Goal: Task Accomplishment & Management: Complete application form

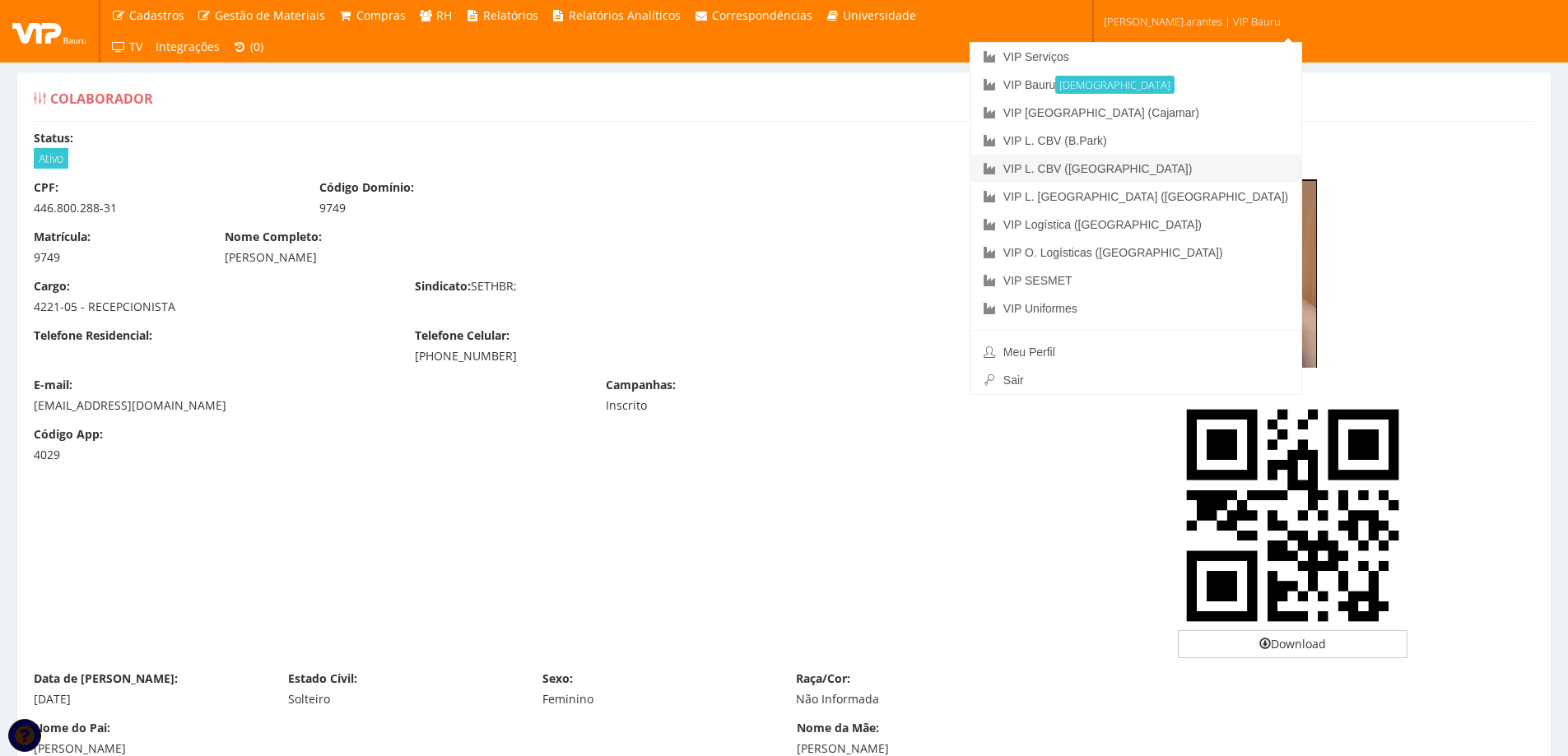
click at [1155, 167] on link "VIP L. CBV ([GEOGRAPHIC_DATA])" at bounding box center [1136, 168] width 331 height 28
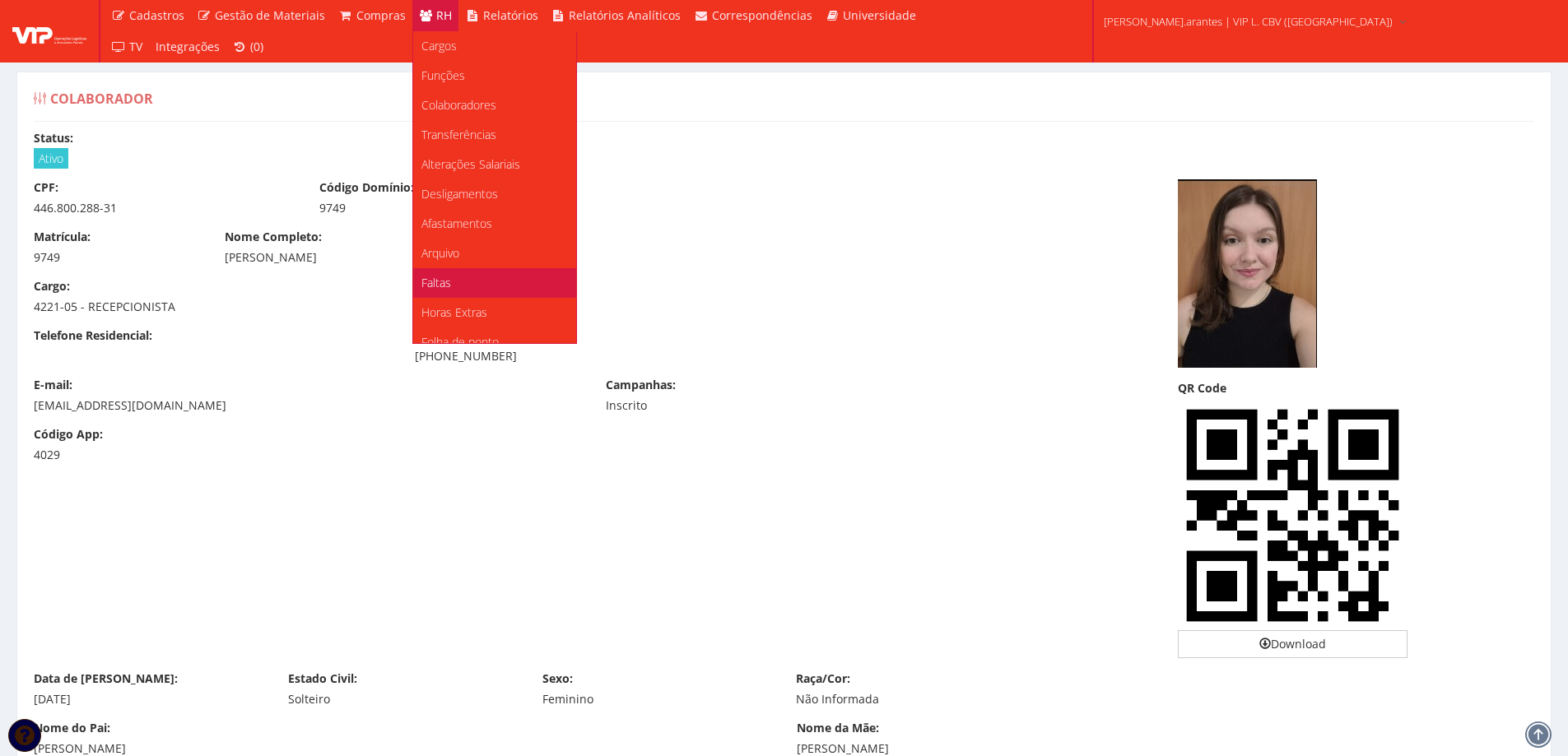
click at [443, 277] on span "Faltas" at bounding box center [436, 283] width 30 height 15
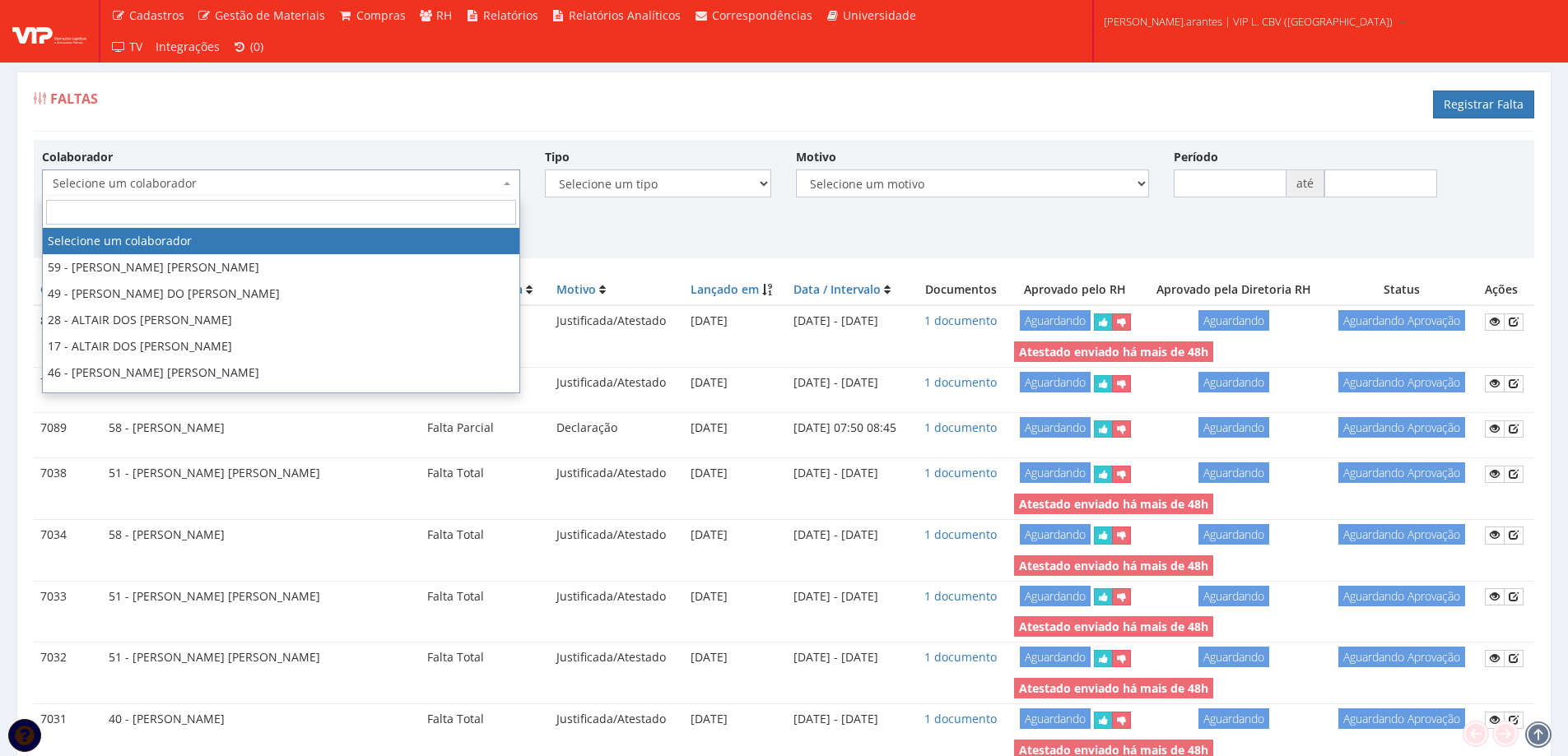
click at [207, 174] on span "Selecione um colaborador" at bounding box center [281, 183] width 478 height 28
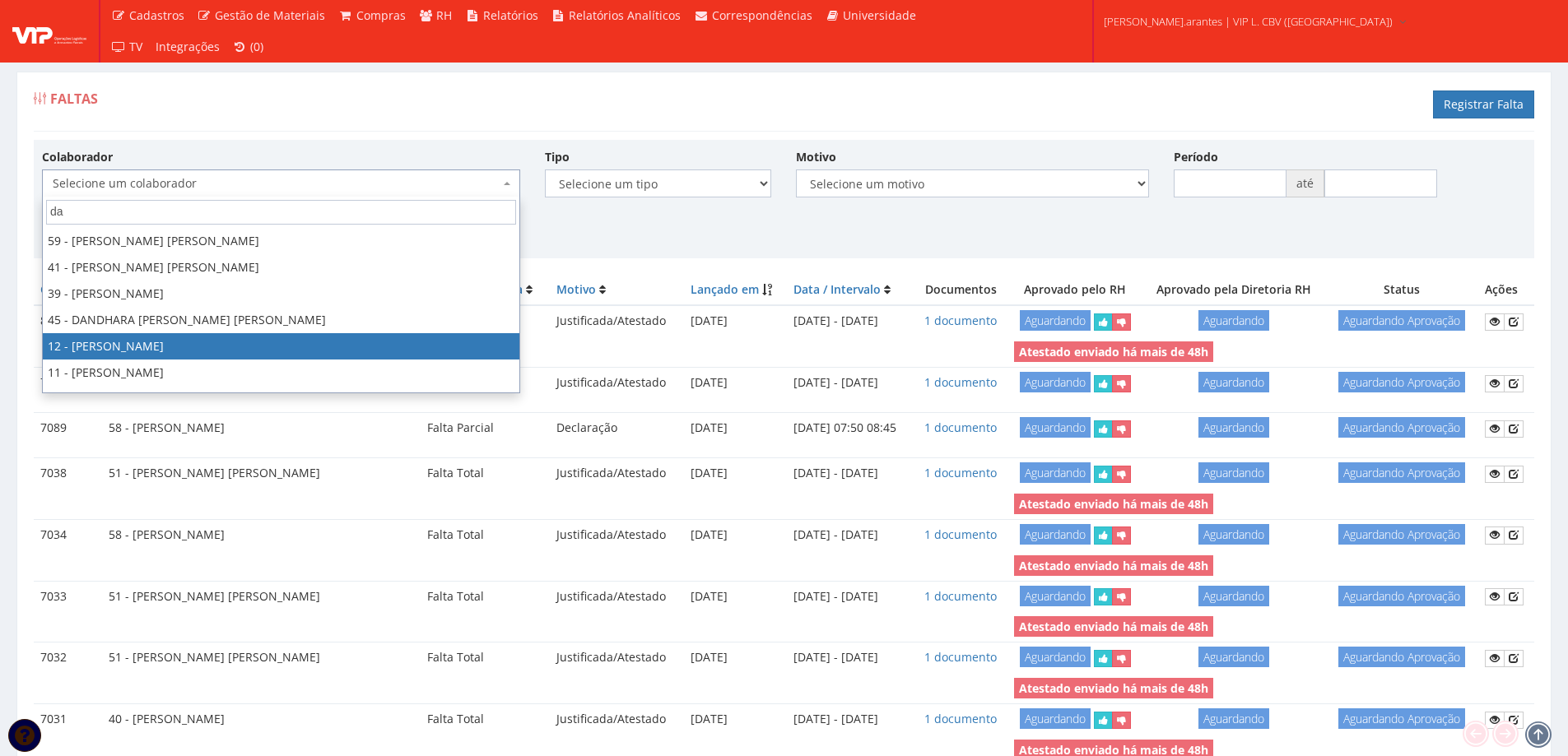
type input "da"
select select "2279"
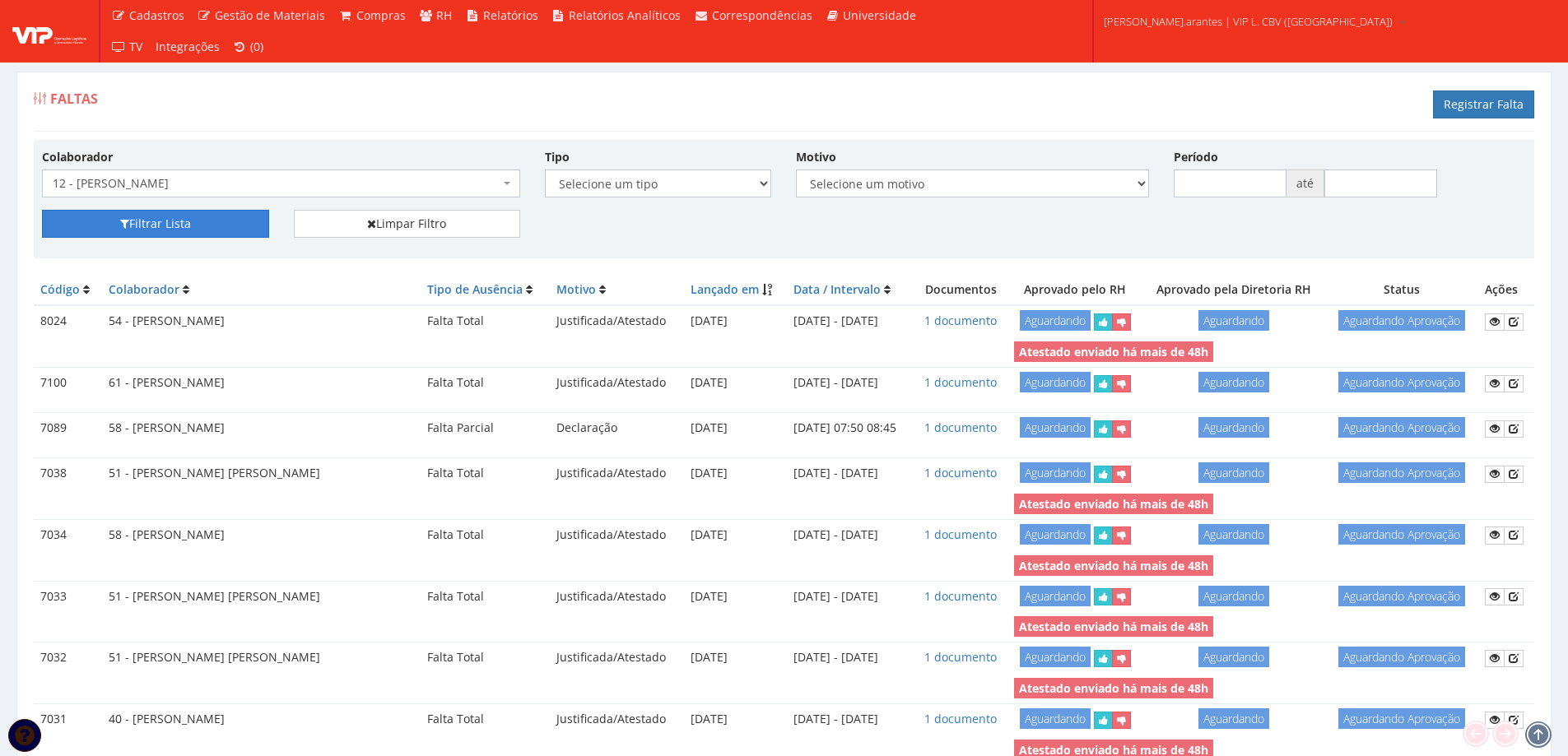
click at [133, 226] on button "Filtrar Lista" at bounding box center [155, 223] width 227 height 28
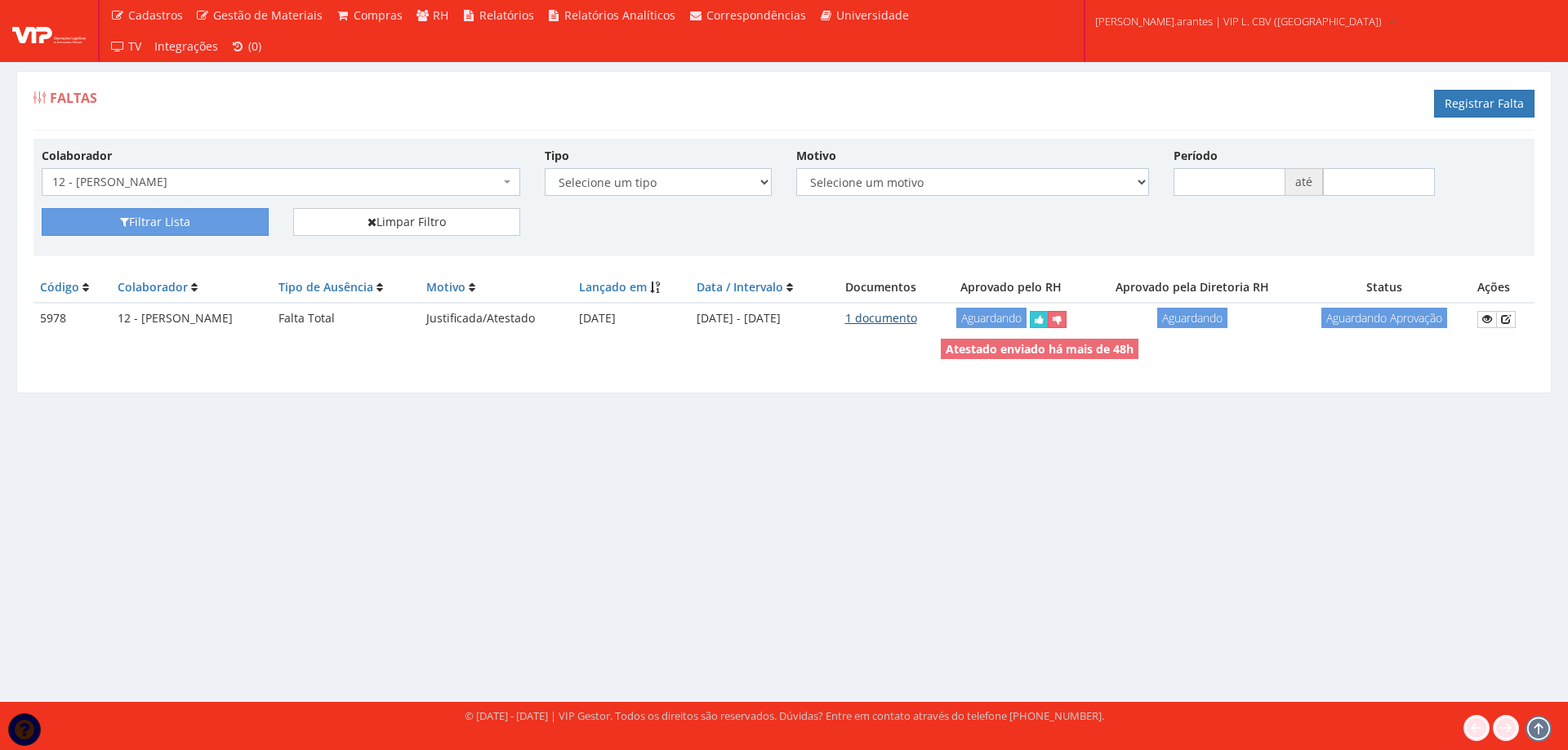
click at [906, 321] on link "1 documento" at bounding box center [881, 317] width 72 height 15
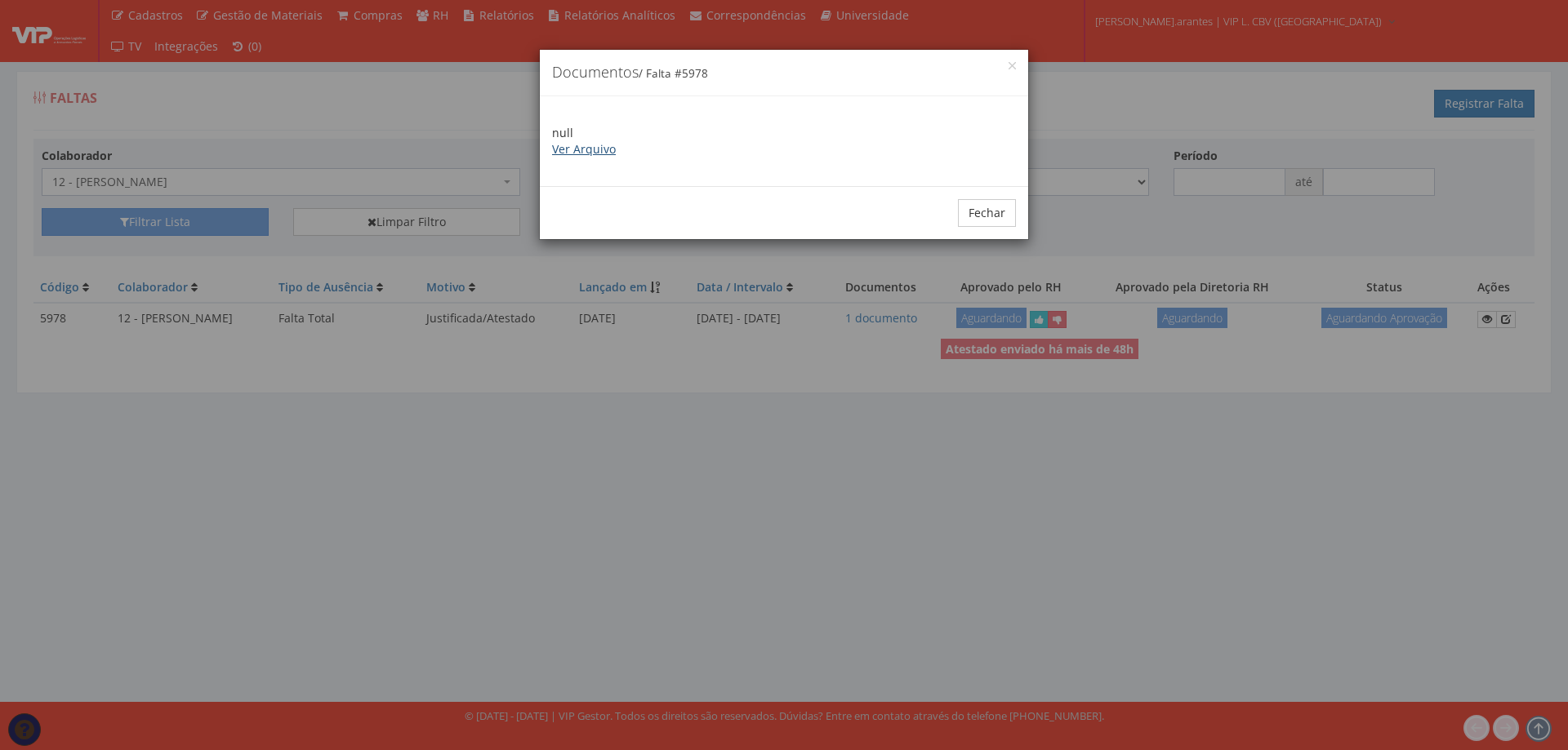
click at [582, 154] on link "Ver Arquivo" at bounding box center [584, 149] width 64 height 15
click at [976, 215] on button "Fechar" at bounding box center [987, 213] width 58 height 28
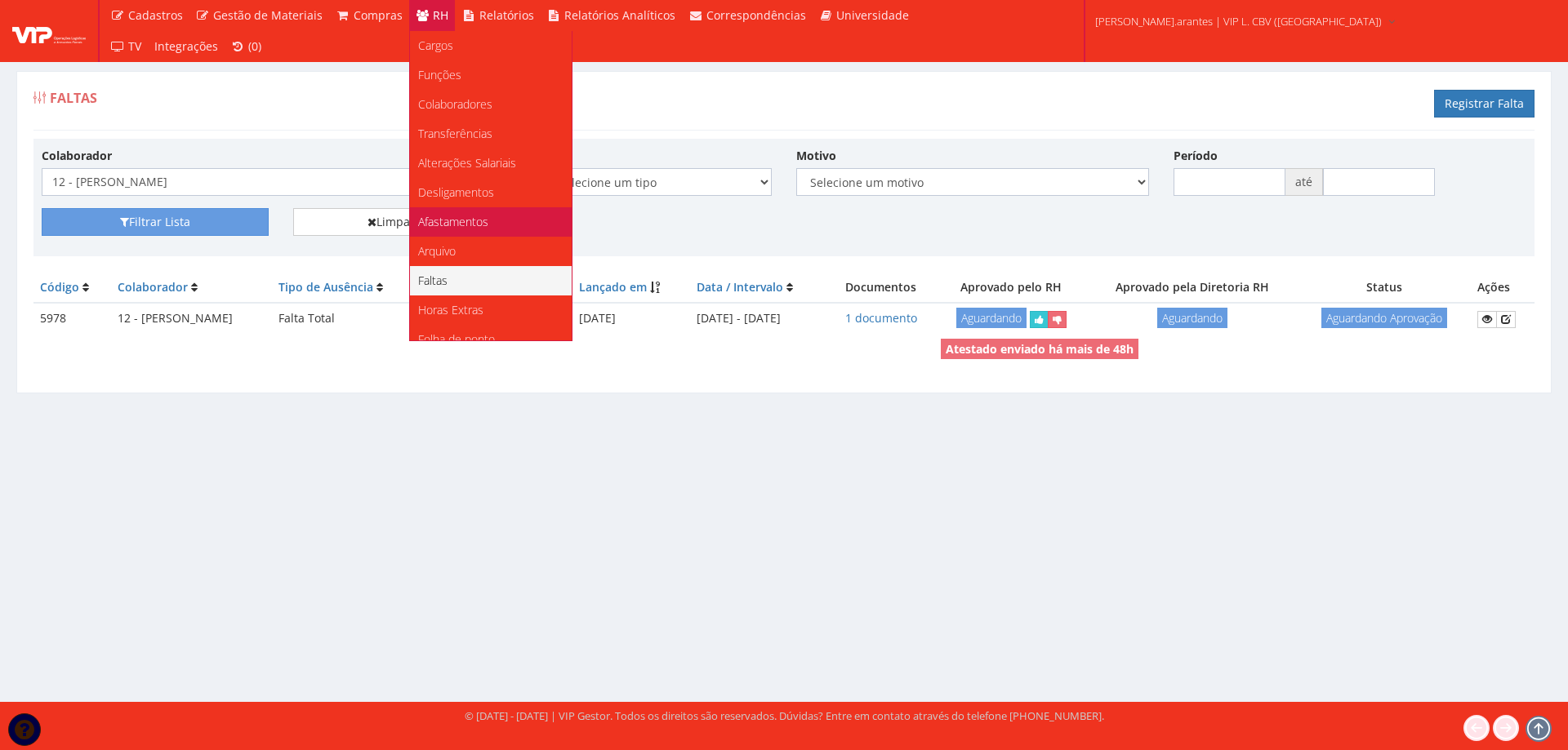
click at [463, 216] on span "Afastamentos" at bounding box center [454, 221] width 70 height 15
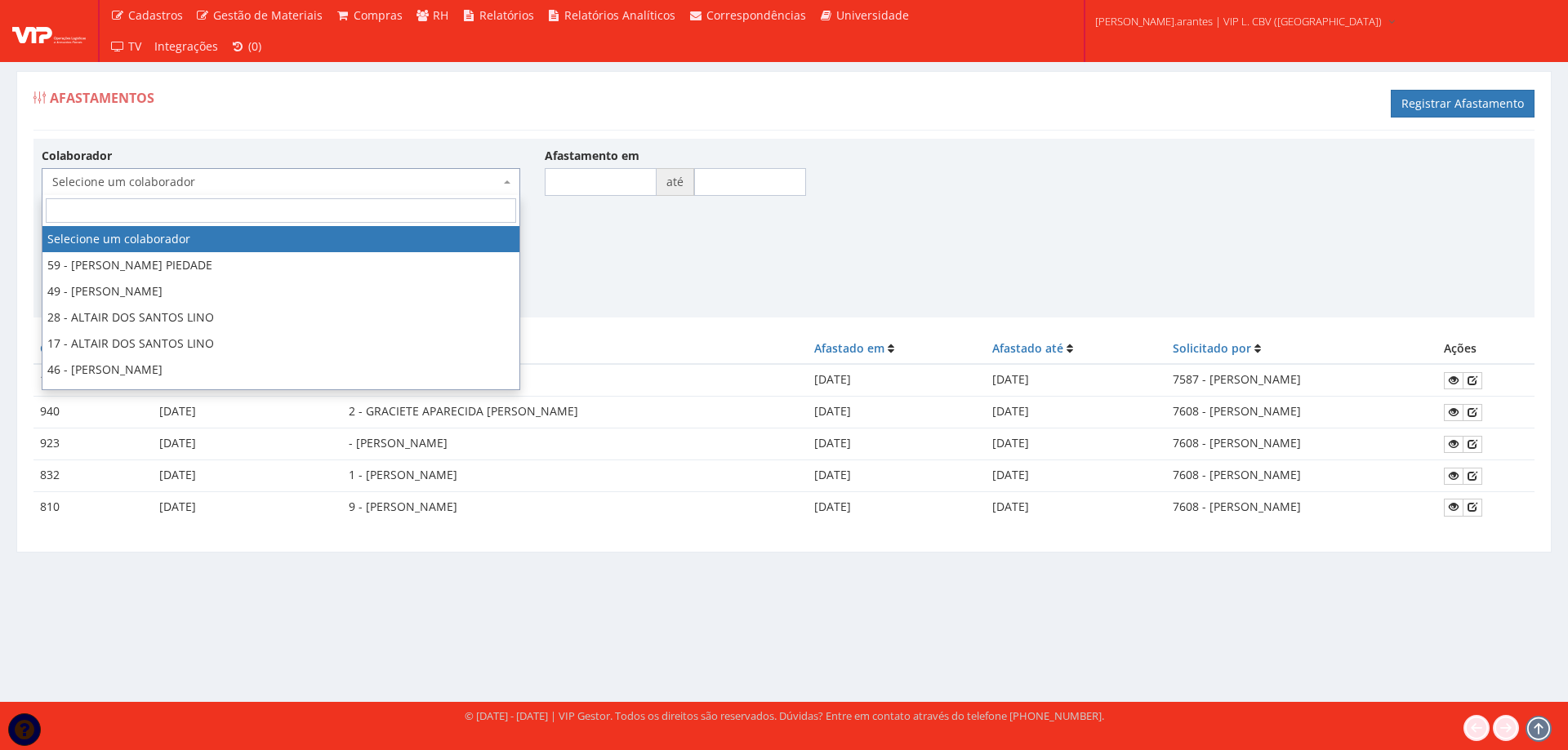
click at [222, 183] on span "Selecione um colaborador" at bounding box center [276, 182] width 448 height 16
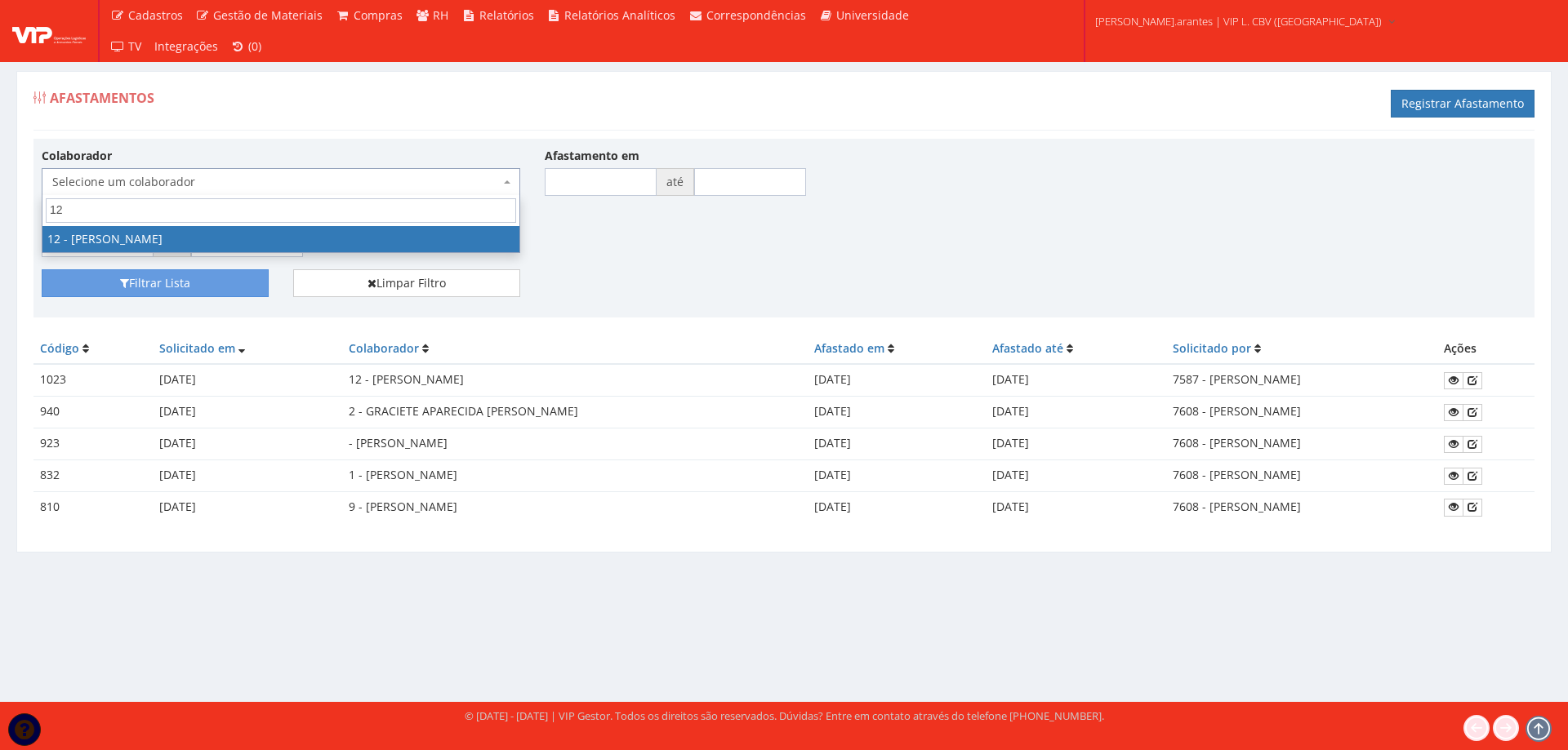
type input "12"
drag, startPoint x: 212, startPoint y: 232, endPoint x: 165, endPoint y: 272, distance: 61.7
select select "2279"
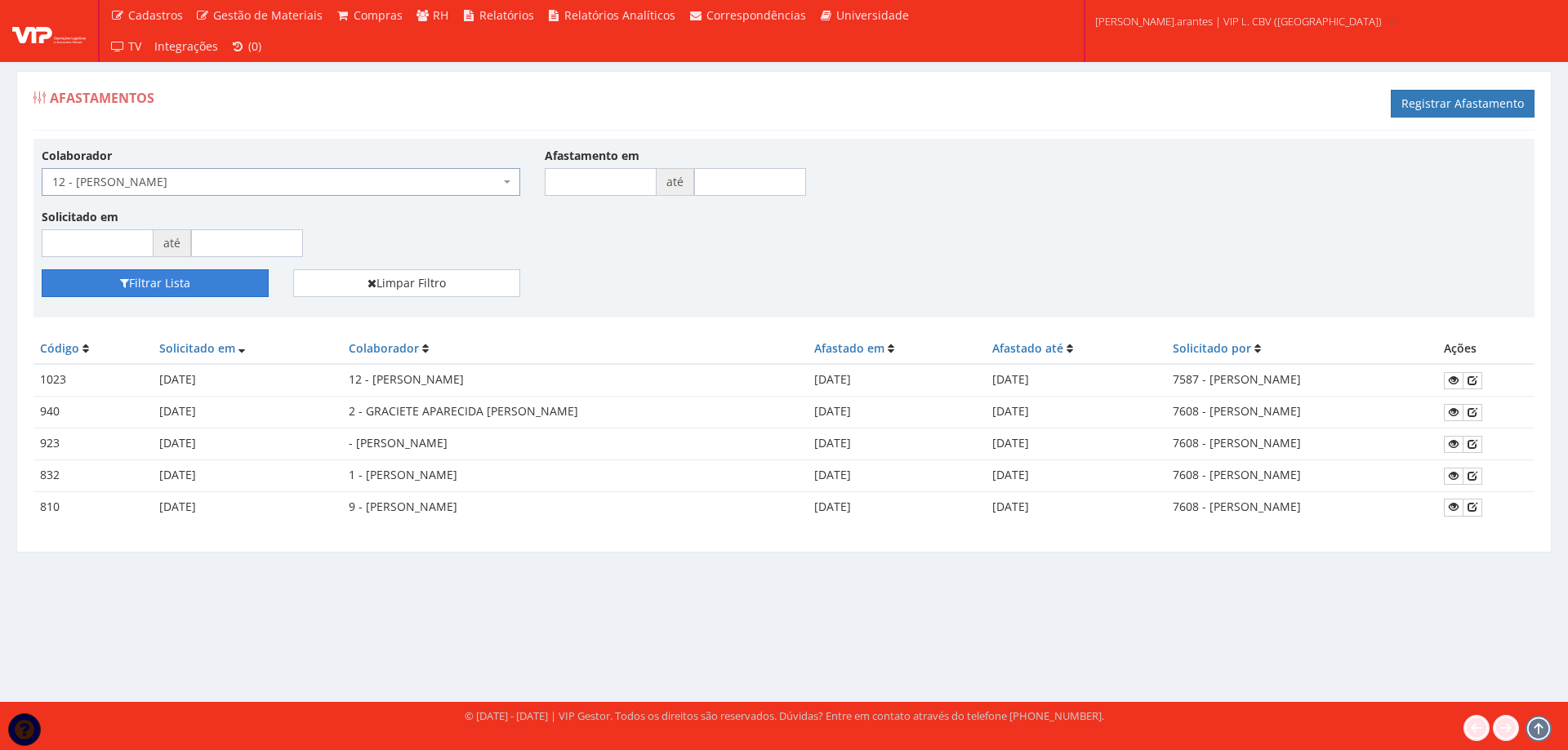
click at [160, 279] on button "Filtrar Lista" at bounding box center [155, 282] width 227 height 28
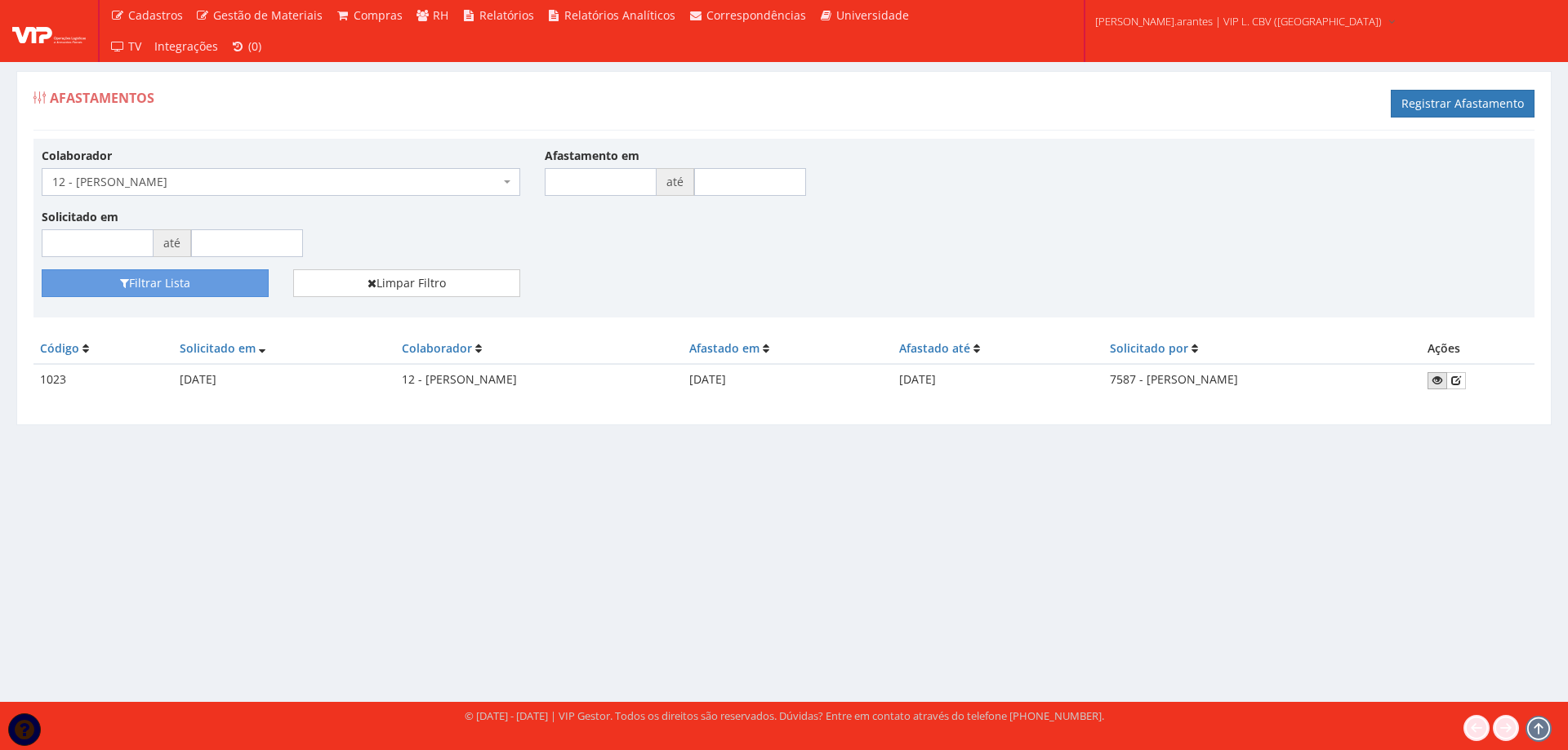
click at [1442, 381] on icon at bounding box center [1438, 380] width 10 height 11
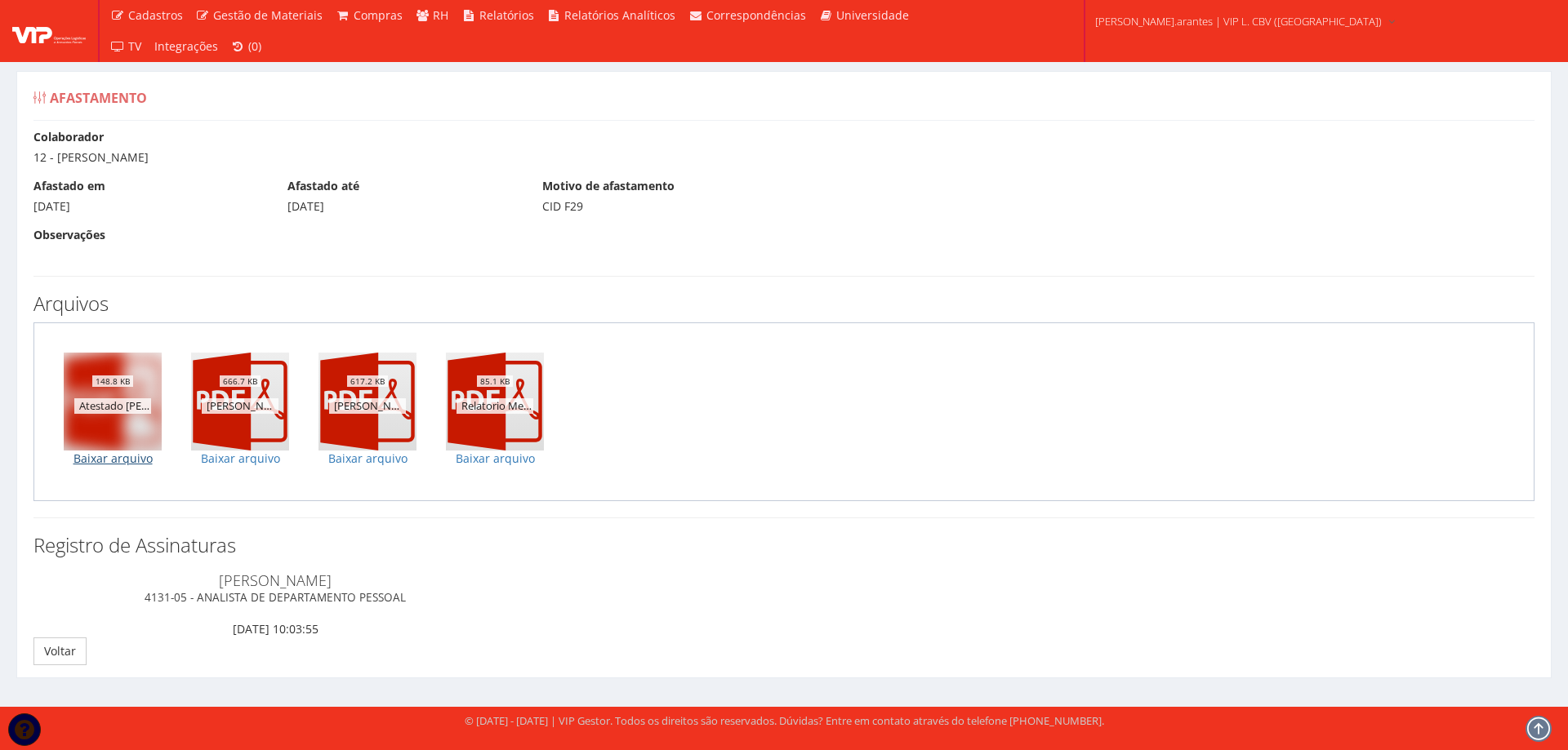
click at [113, 456] on link "Baixar arquivo" at bounding box center [112, 458] width 98 height 16
click at [235, 454] on link "Baixar arquivo" at bounding box center [240, 458] width 98 height 16
click at [356, 460] on link "Baixar arquivo" at bounding box center [367, 458] width 98 height 16
click at [504, 453] on link "Baixar arquivo" at bounding box center [494, 458] width 98 height 16
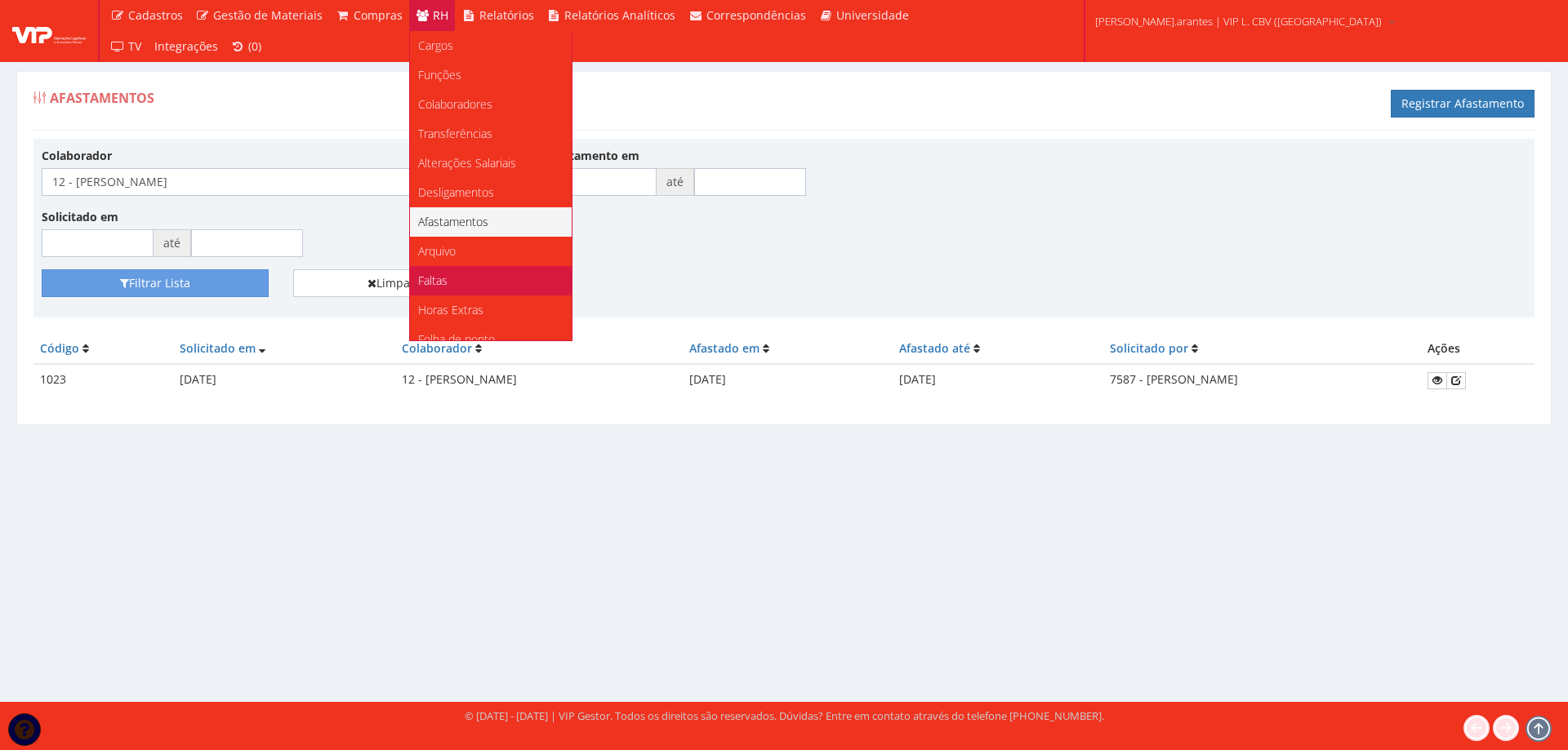
click at [441, 278] on span "Faltas" at bounding box center [433, 280] width 29 height 15
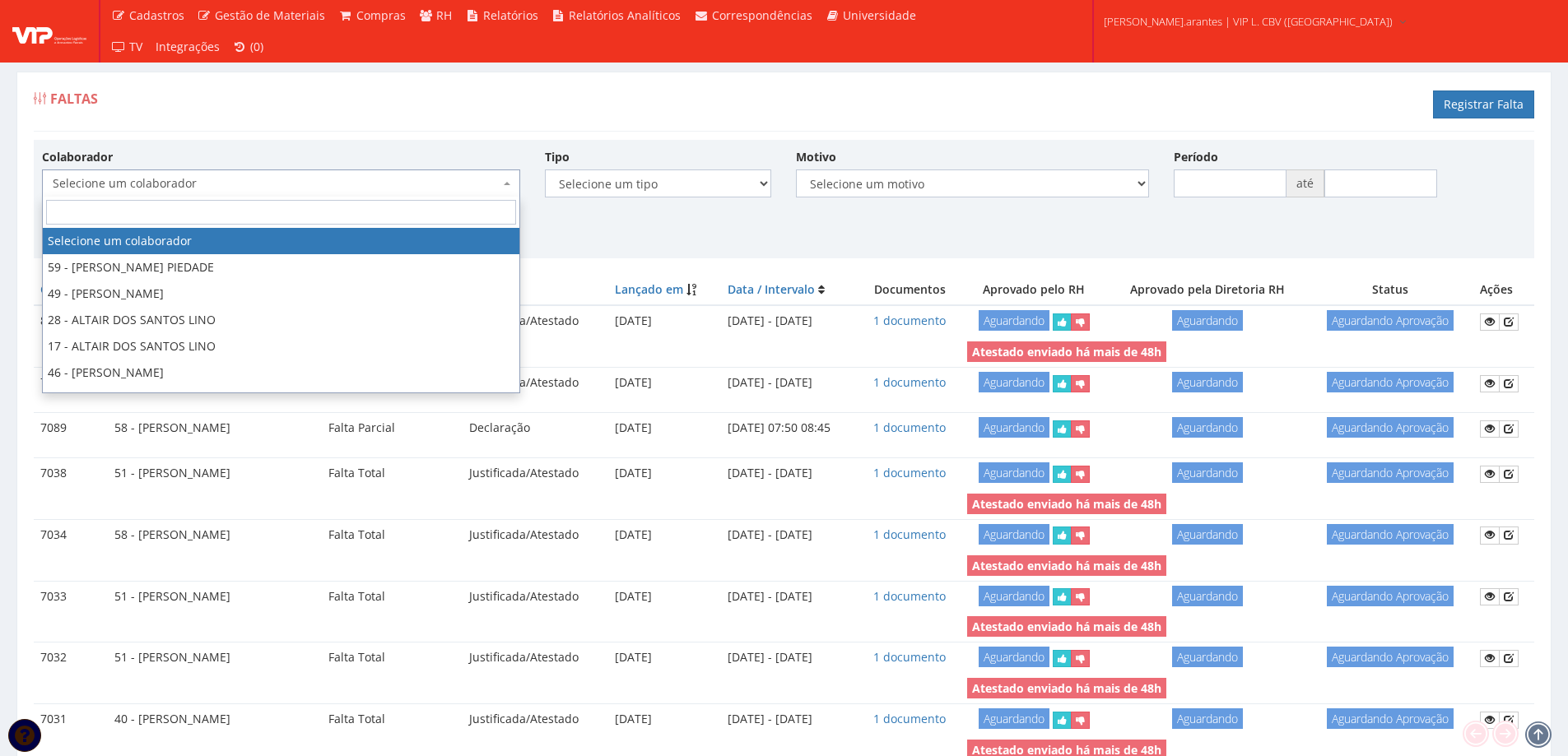
click at [177, 177] on span "Selecione um colaborador" at bounding box center [276, 183] width 447 height 16
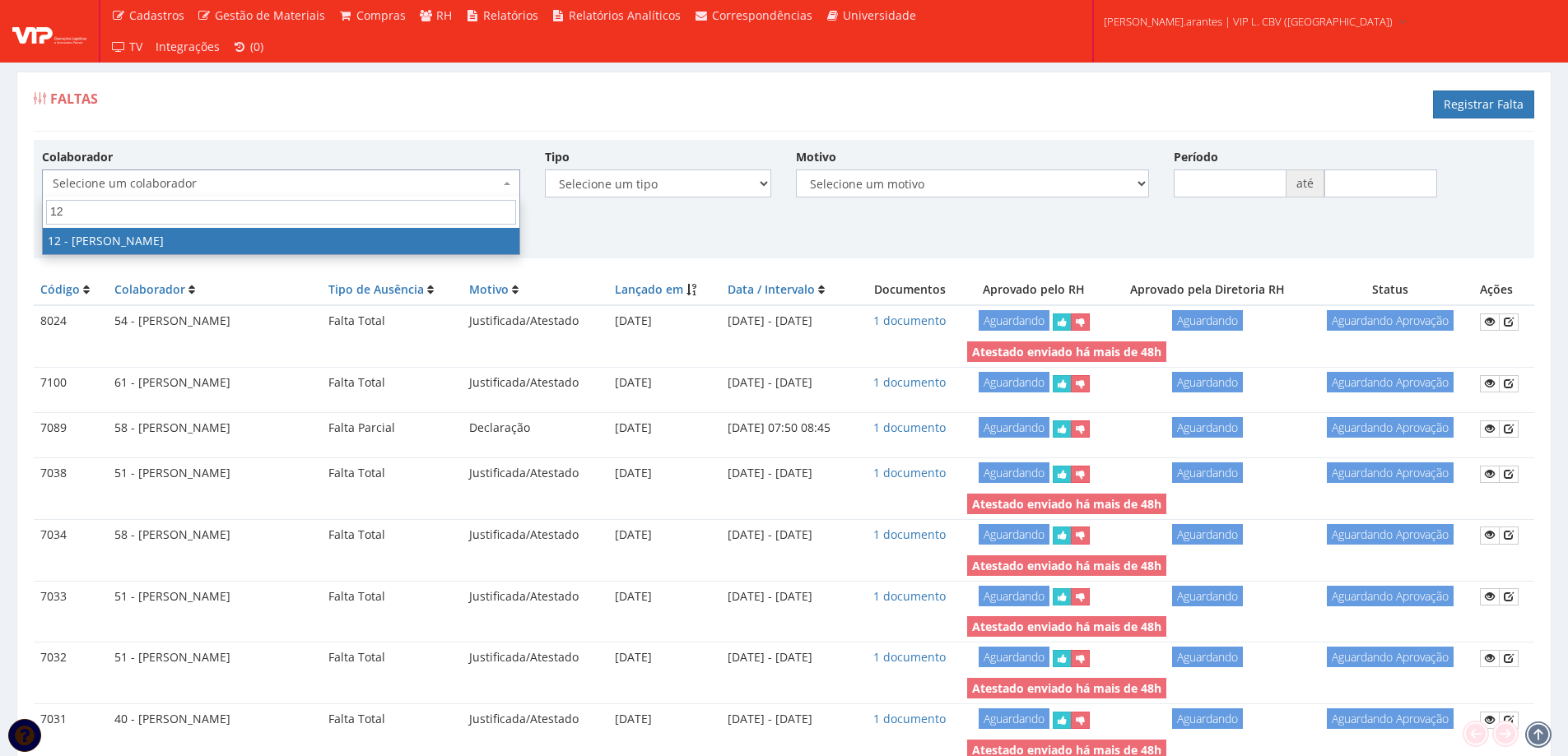
type input "12"
select select "2279"
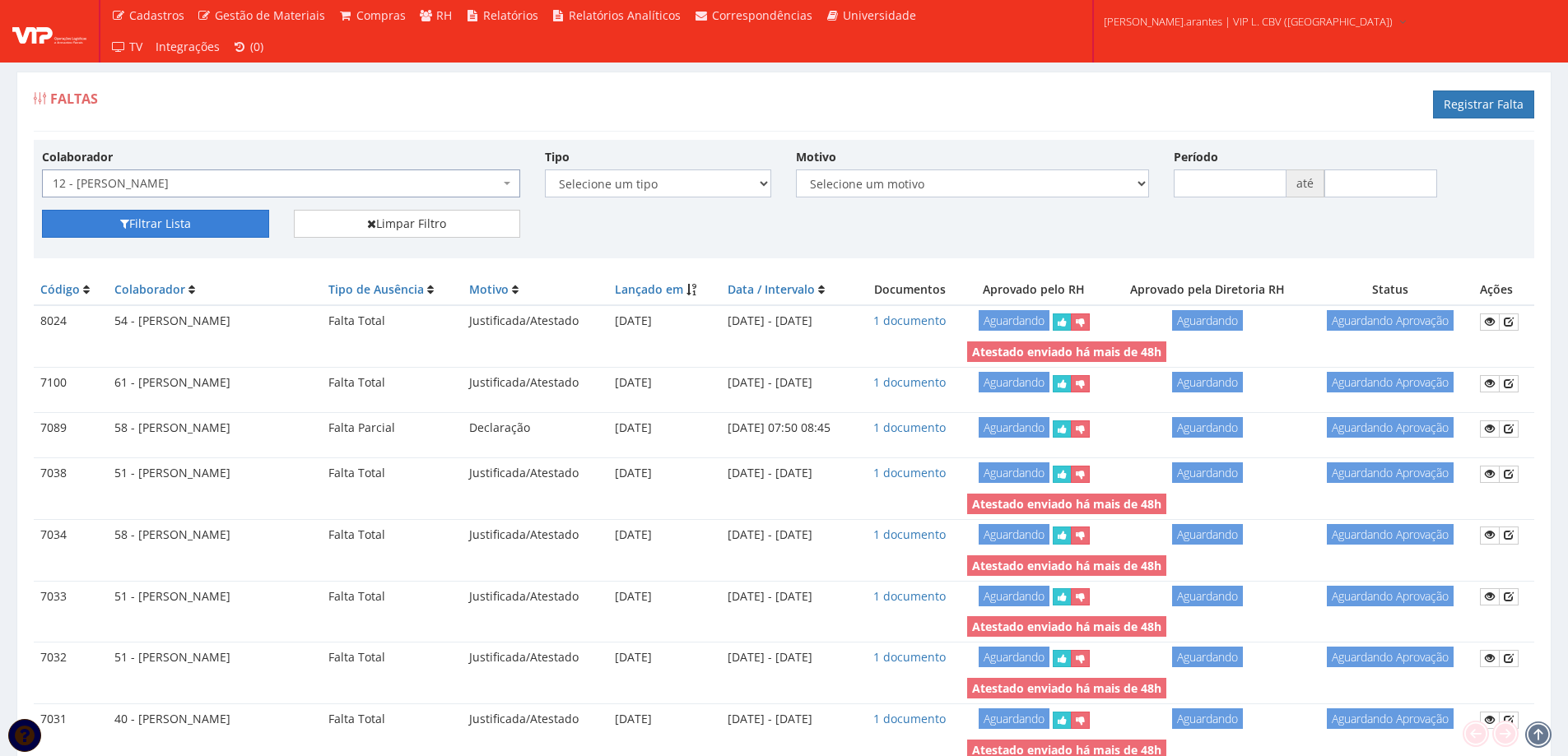
click at [165, 220] on button "Filtrar Lista" at bounding box center [155, 223] width 227 height 28
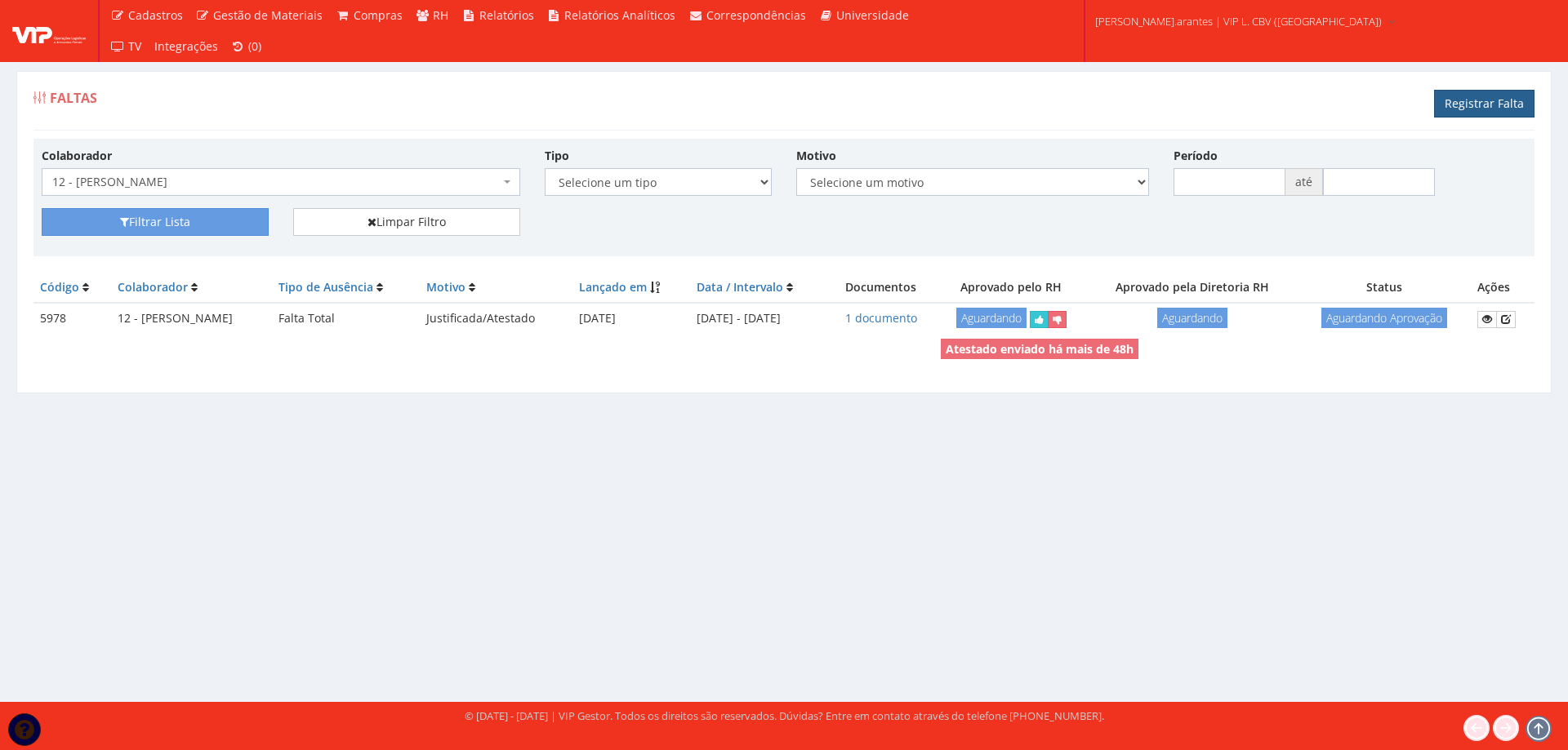
click at [1472, 104] on link "Registrar Falta" at bounding box center [1484, 103] width 101 height 28
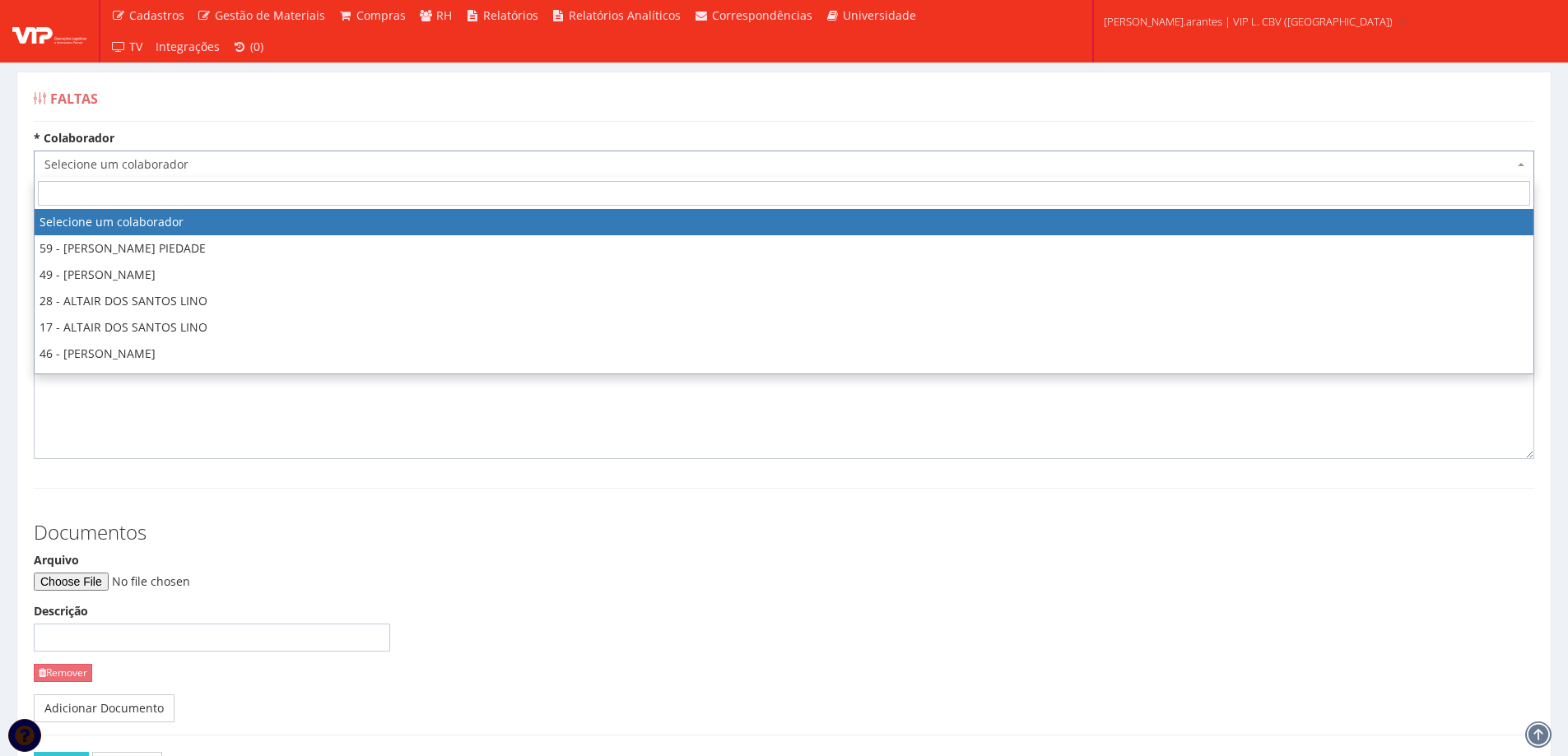
click at [232, 163] on span "Selecione um colaborador" at bounding box center [778, 164] width 1469 height 16
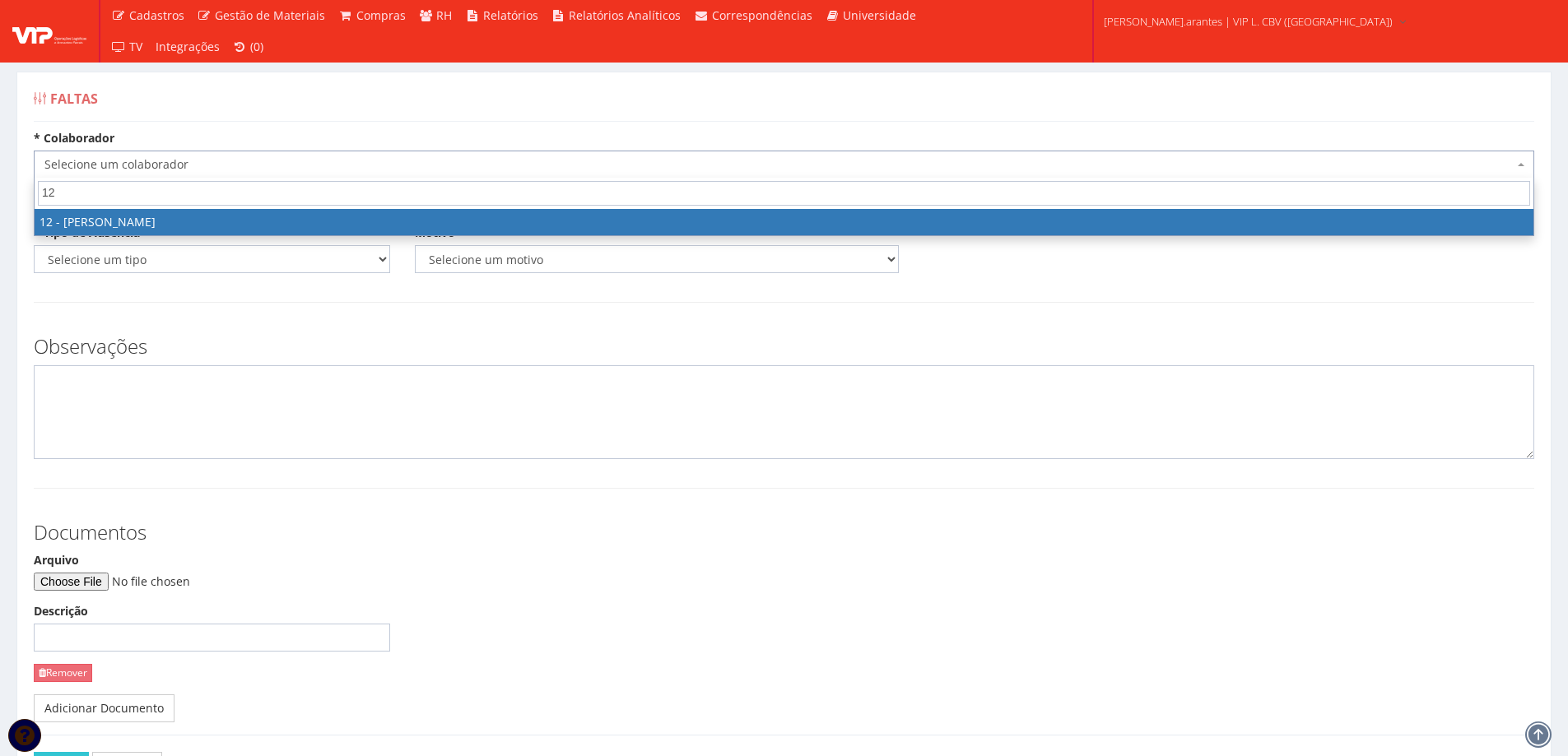
type input "12"
select select "2279"
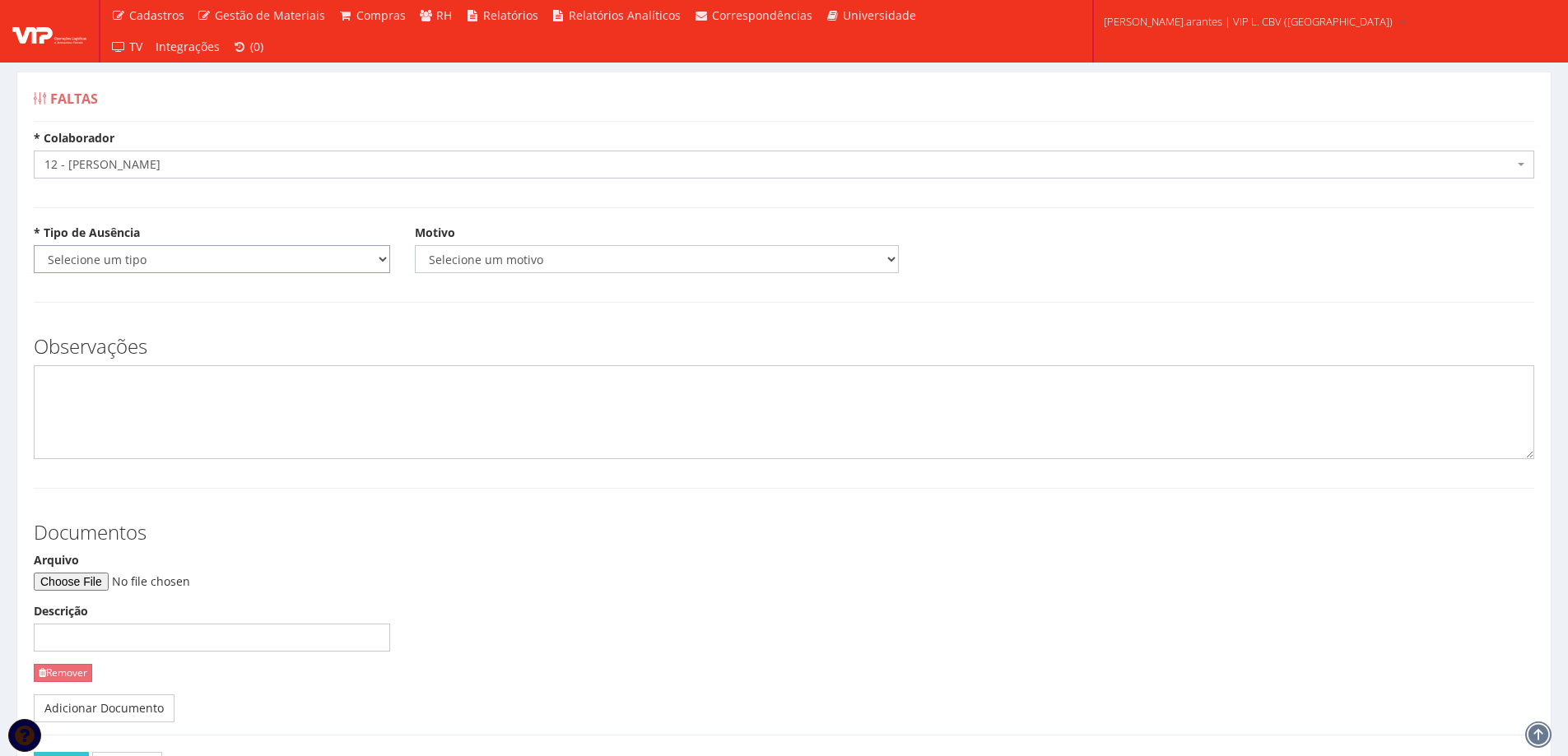
click at [228, 257] on select "Selecione um tipo Falta Total Falta Parcial Afastamento Férias" at bounding box center [212, 259] width 357 height 28
select select "total"
click at [34, 245] on select "Selecione um tipo Falta Total Falta Parcial Afastamento Férias" at bounding box center [212, 259] width 357 height 28
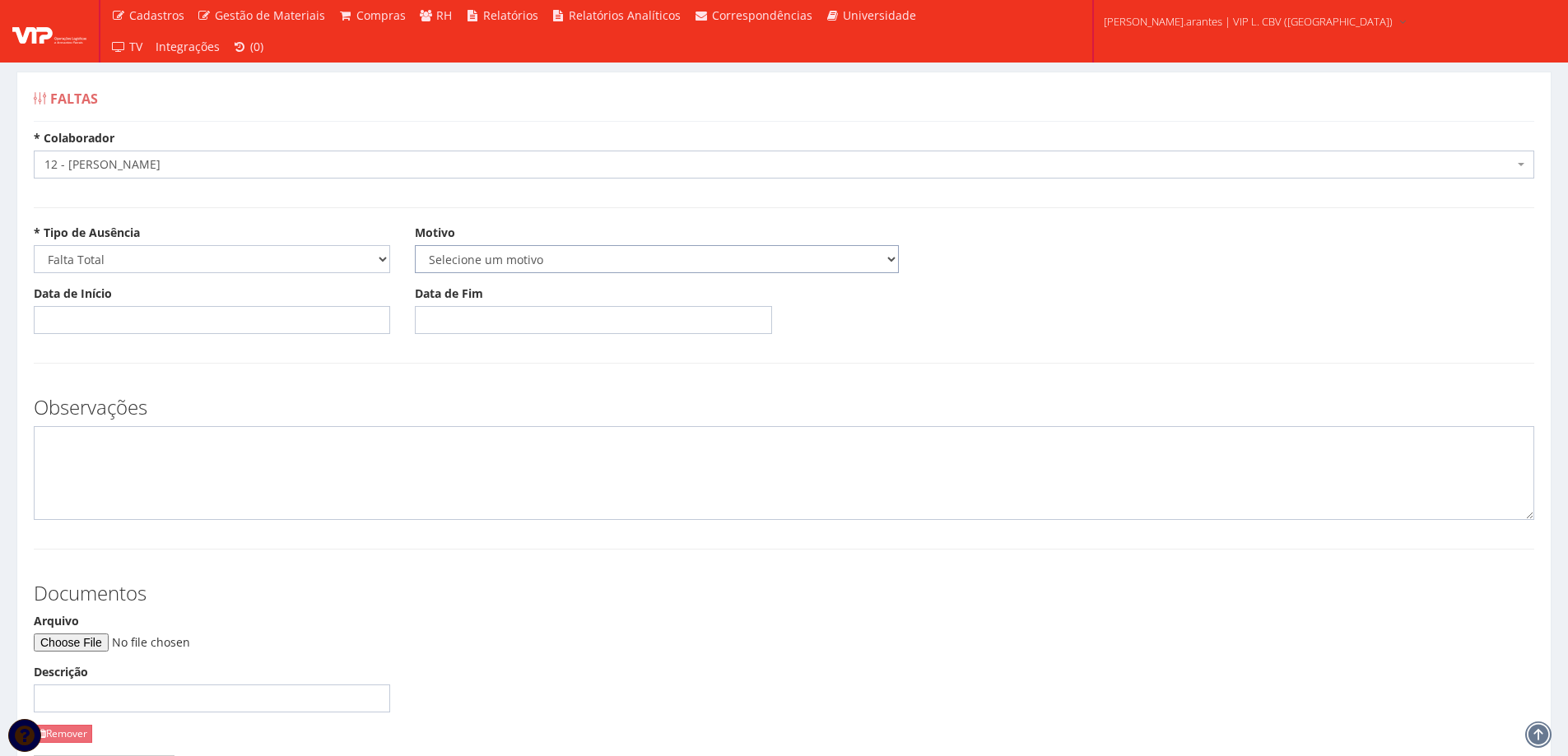
click at [519, 258] on select "Selecione um motivo Acidente Atestado Atraso Declaração Determinação Judicial D…" at bounding box center [657, 259] width 484 height 28
select select "atestado"
click at [415, 245] on select "Selecione um motivo Acidente Atestado Atraso Declaração Determinação Judicial D…" at bounding box center [657, 259] width 484 height 28
click at [79, 328] on input "Data de Início" at bounding box center [212, 320] width 357 height 28
type input "08/12/2023"
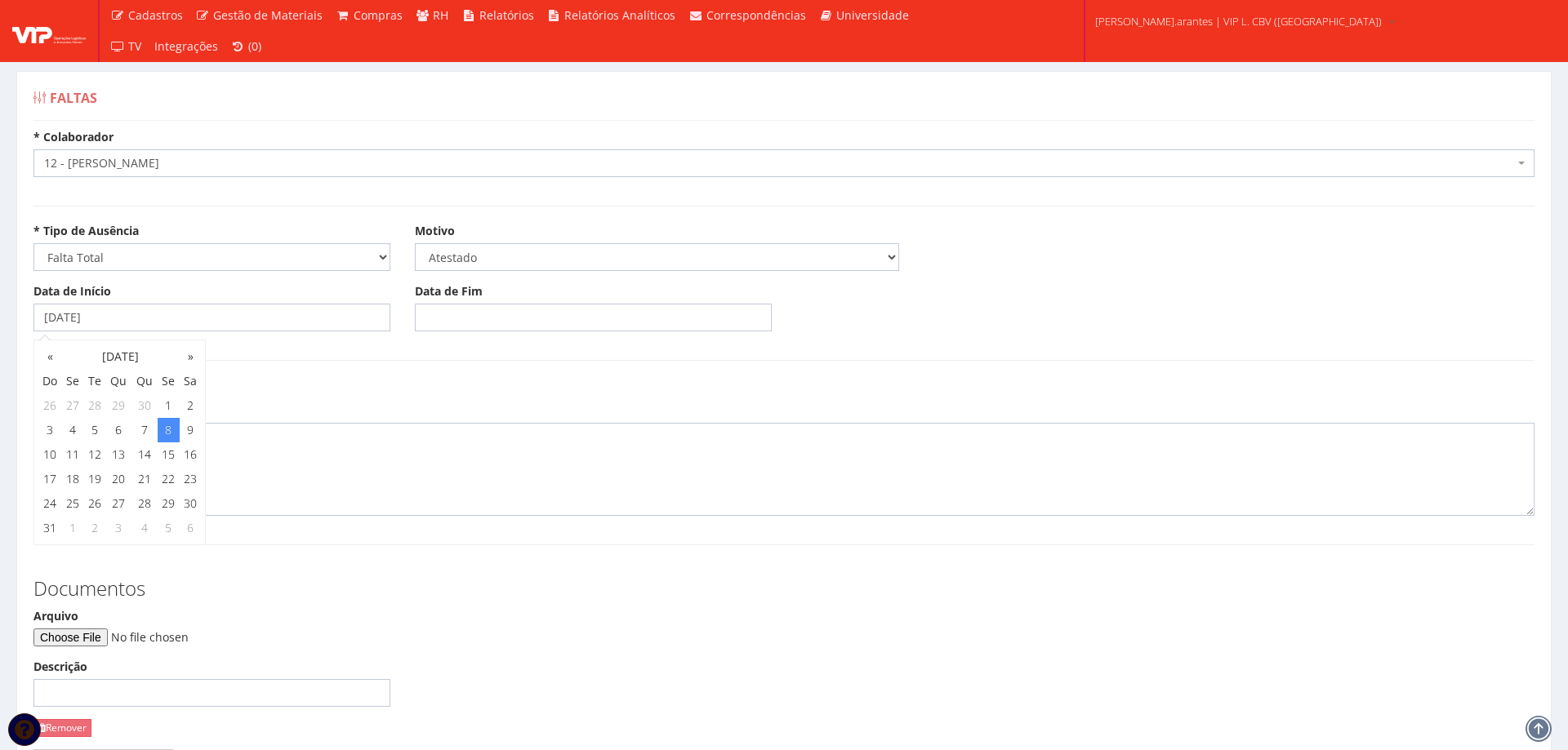
click at [416, 313] on body "Cadastros Clientes Unidades Subclientes Unidades de Subclientes Projetos Vagas …" at bounding box center [784, 466] width 1568 height 932
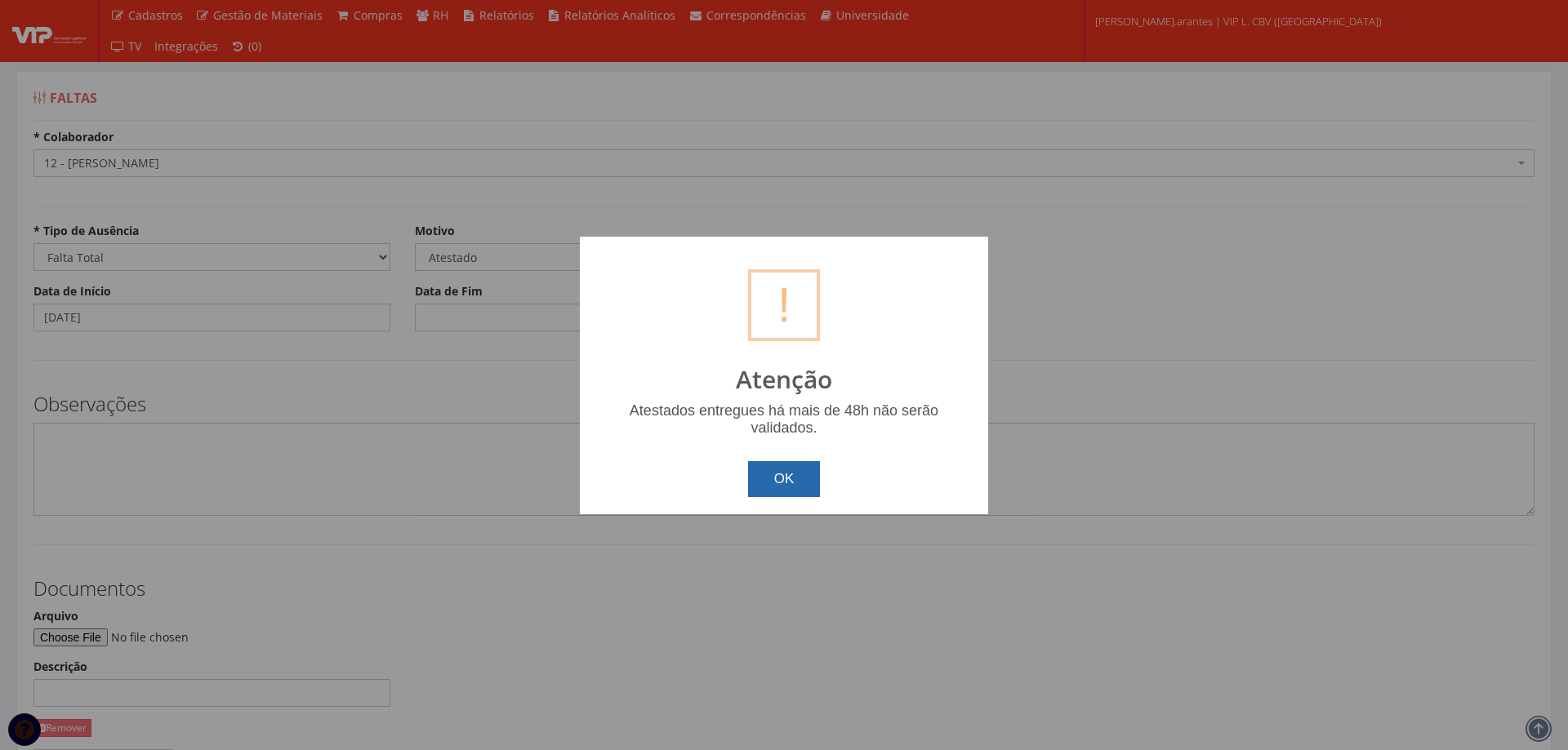
click at [788, 483] on button "OK" at bounding box center [784, 479] width 72 height 36
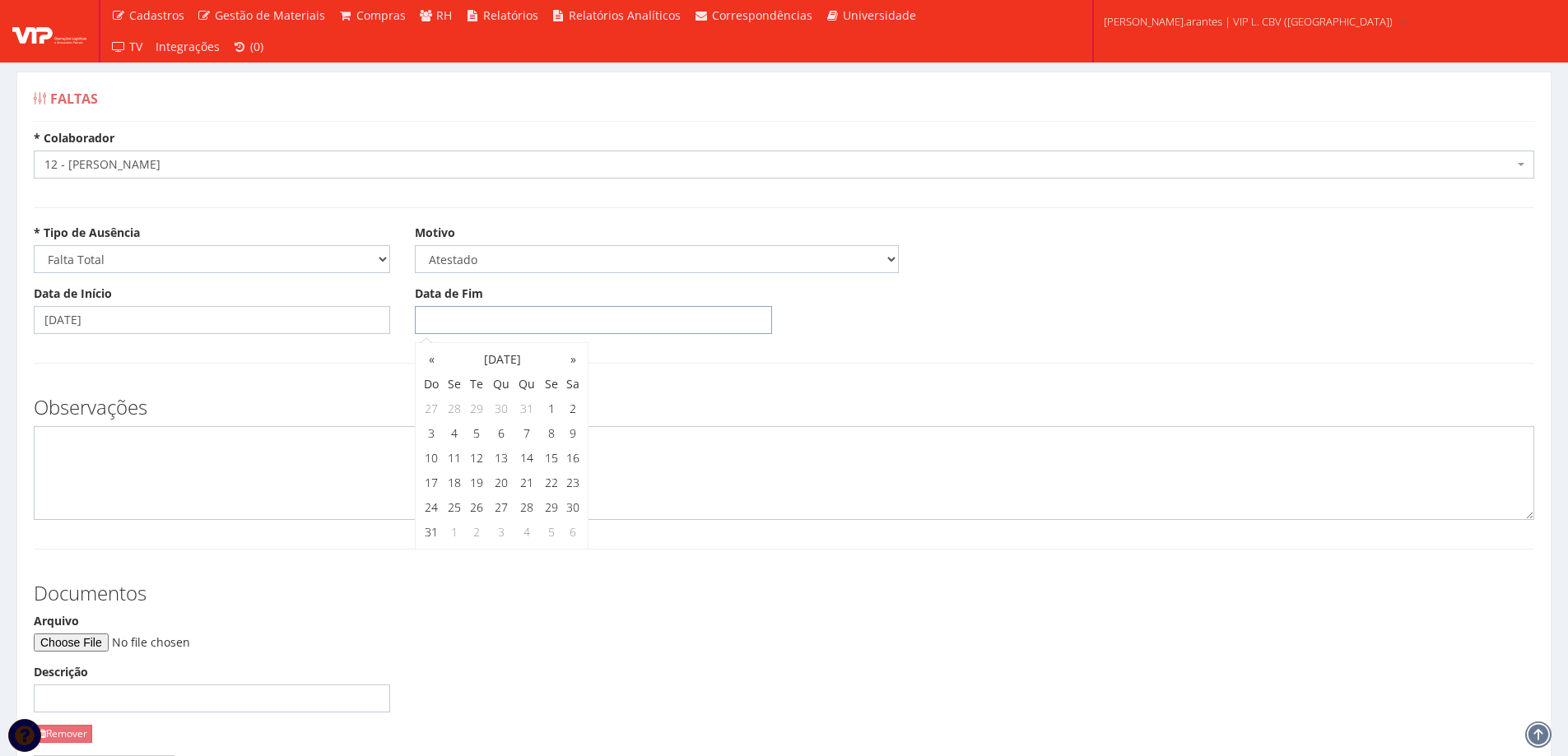
click at [427, 320] on input "Data de Fim" at bounding box center [593, 320] width 357 height 28
click at [415, 316] on input "Data de Fim" at bounding box center [593, 320] width 357 height 28
type input "21/04/2026"
click at [152, 473] on textarea at bounding box center [784, 473] width 1501 height 94
type textarea "c"
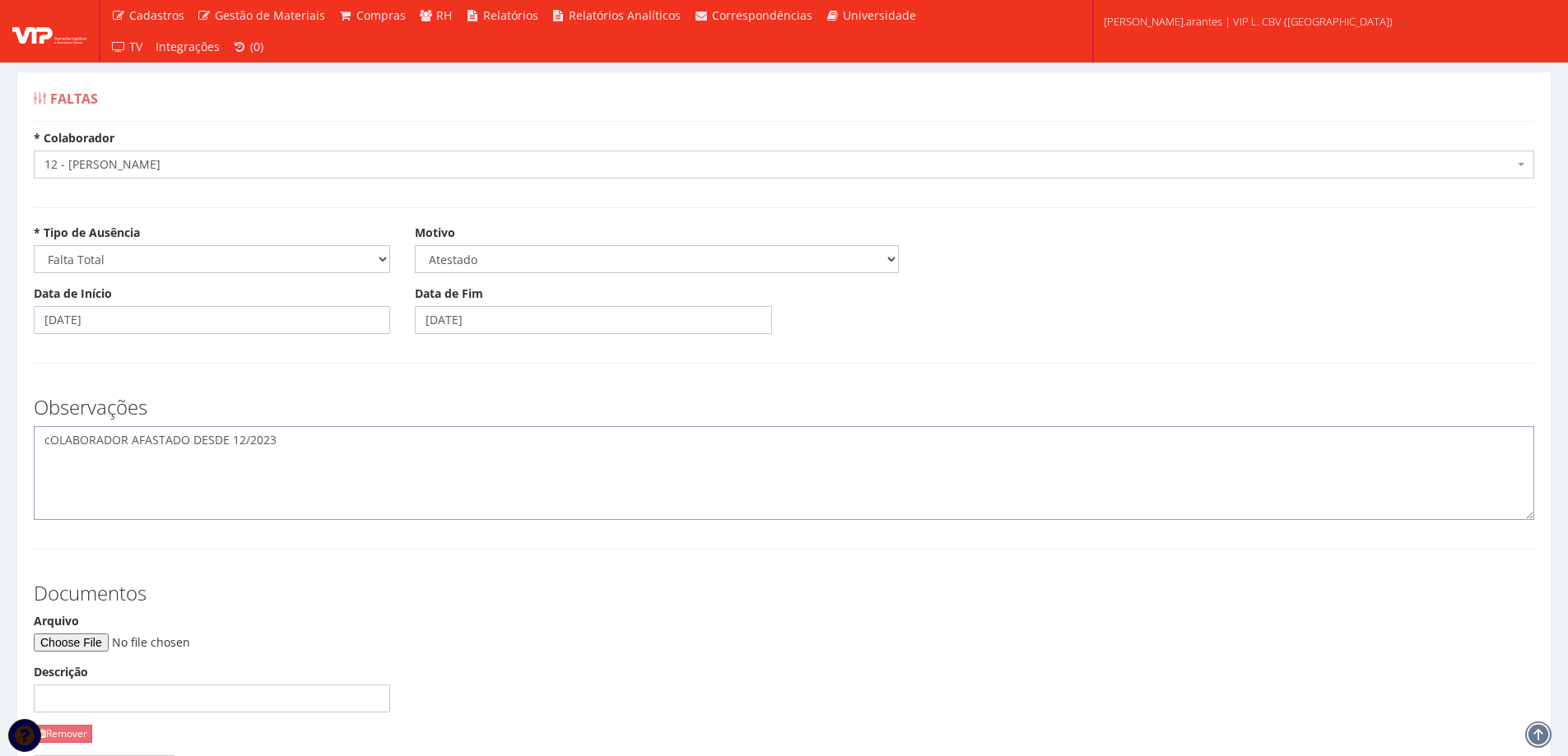
drag, startPoint x: 51, startPoint y: 441, endPoint x: 28, endPoint y: 441, distance: 23.0
click at [29, 441] on div "Observações cOLABORADOR AFASTADO DESDE 12/2023" at bounding box center [784, 450] width 1526 height 140
click at [288, 446] on textarea "COLABORADOR AFASTADO DESDE 12/2023" at bounding box center [784, 473] width 1501 height 94
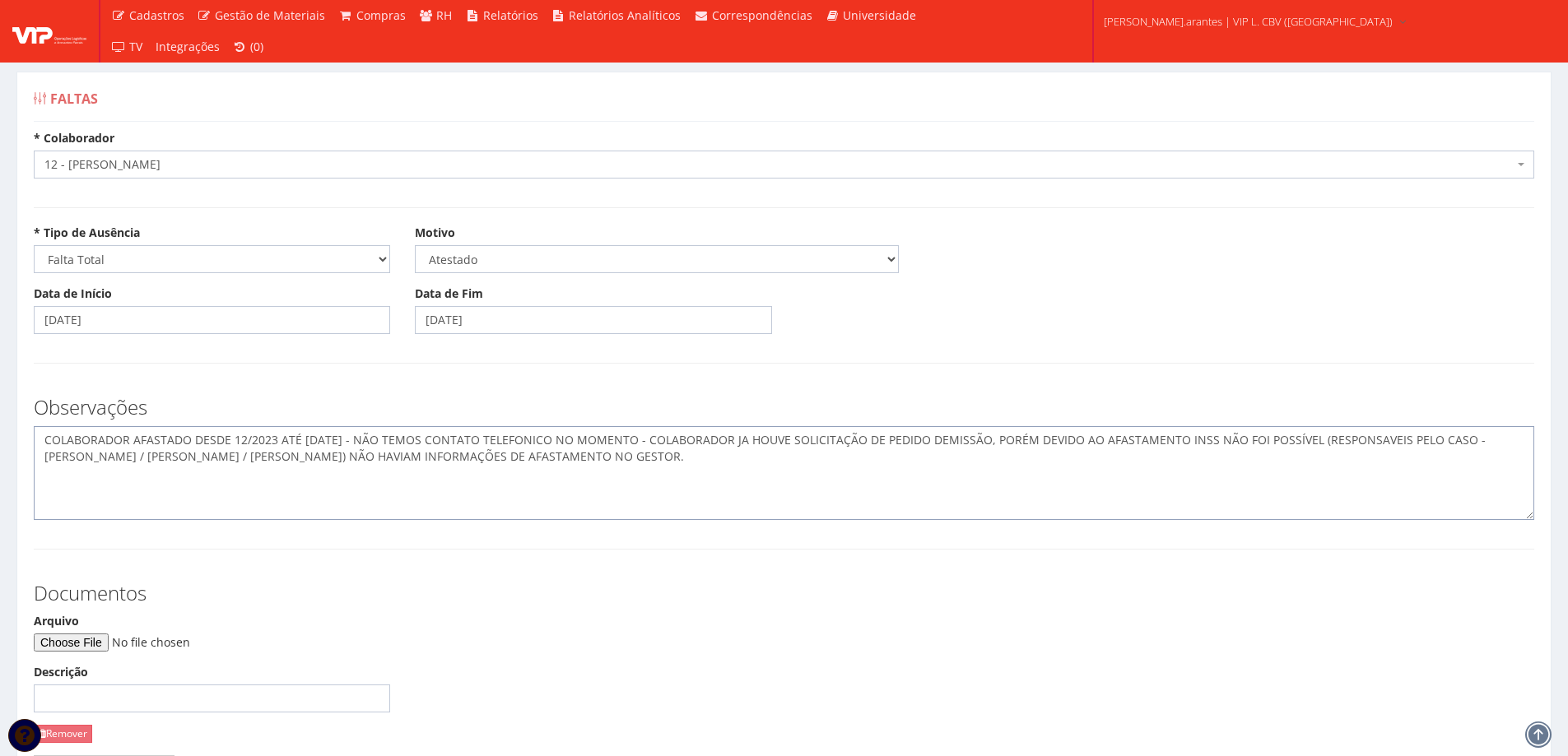
type textarea "COLABORADOR AFASTADO DESDE 12/2023 ATÉ 21/04/2026 - NÃO TEMOS CONTATO TELEFONIC…"
click at [81, 638] on input "Arquivo" at bounding box center [146, 642] width 224 height 18
type input "C:\fakepath\resultado pericia Daniel Costa.pdf"
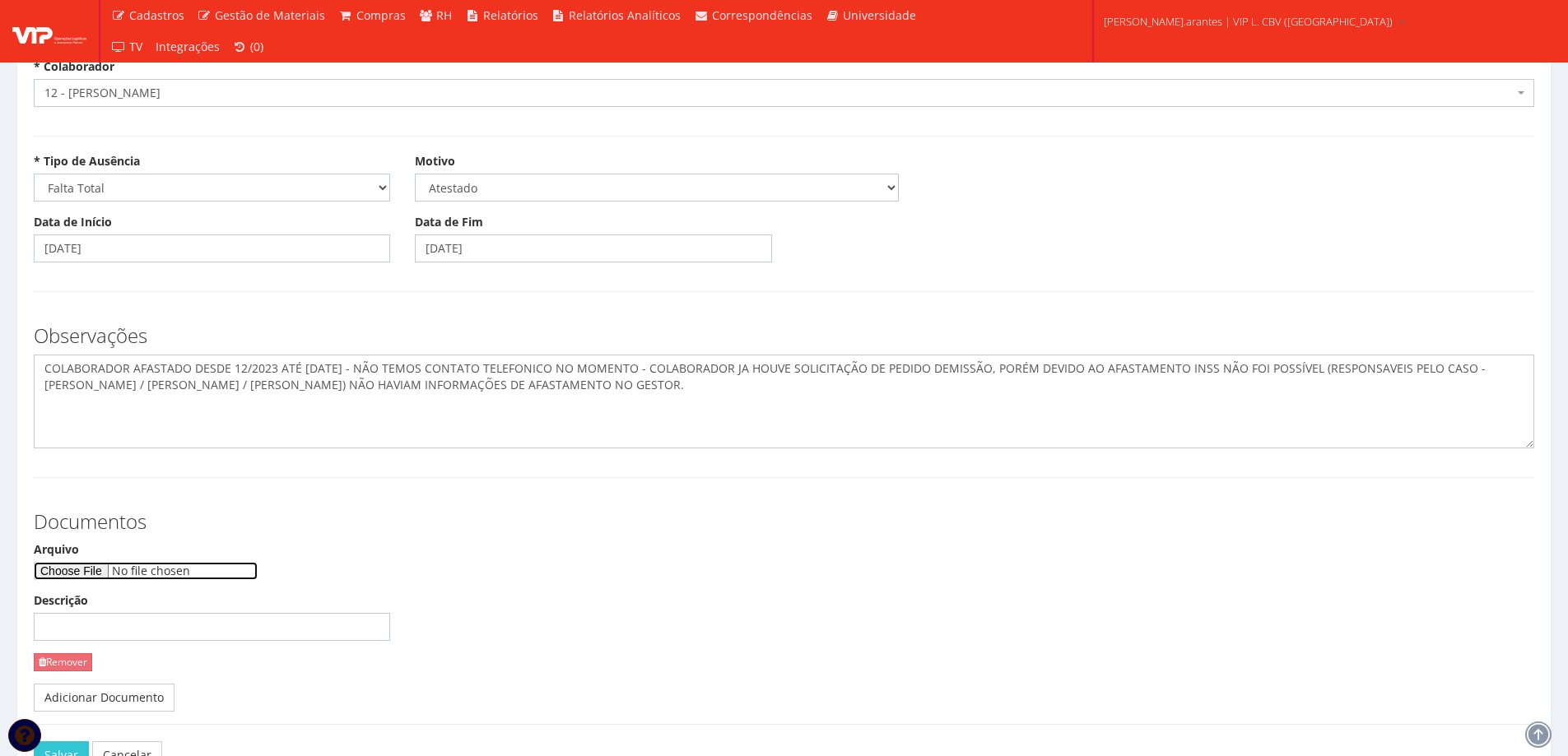
scroll to position [183, 0]
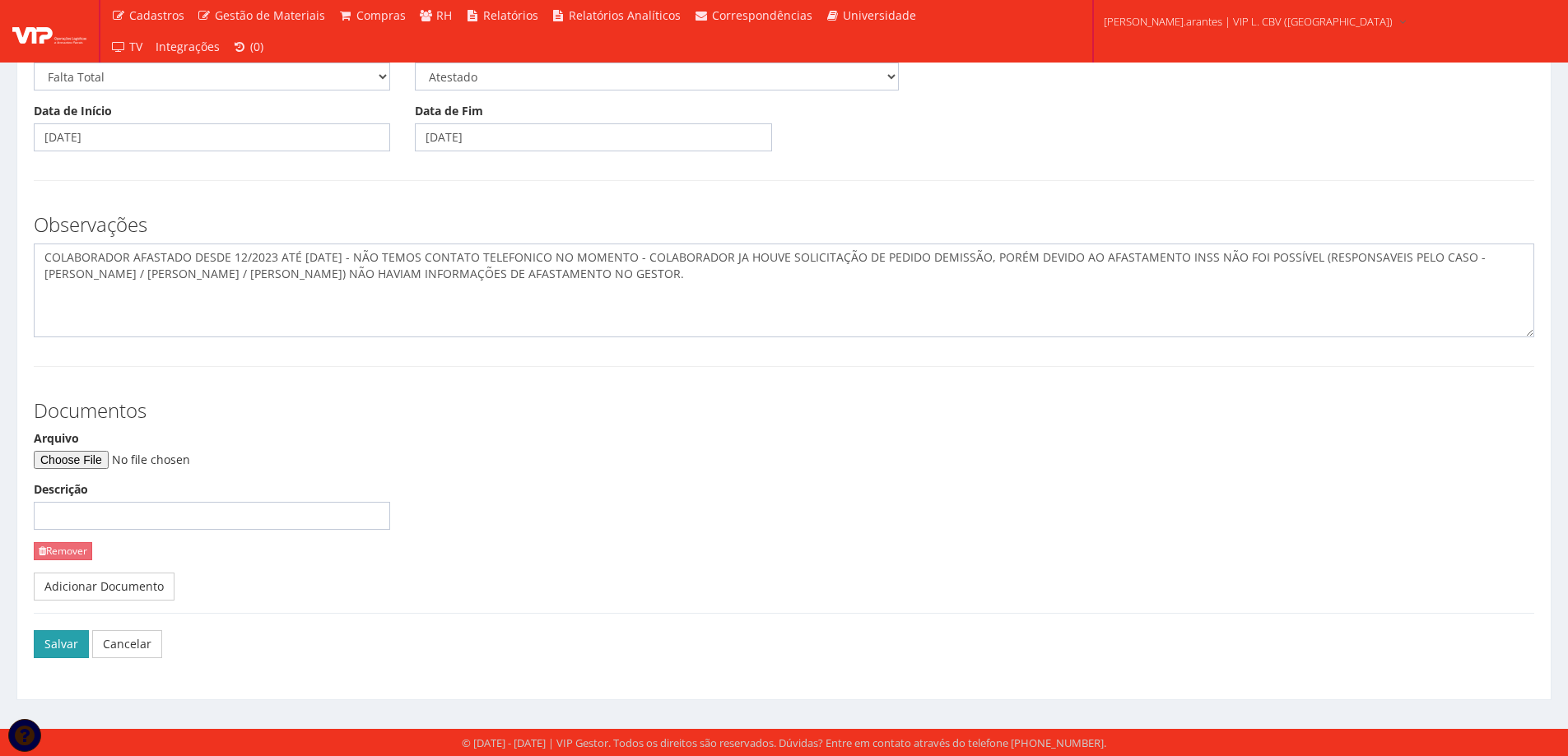
click at [58, 642] on button "Salvar" at bounding box center [61, 644] width 56 height 28
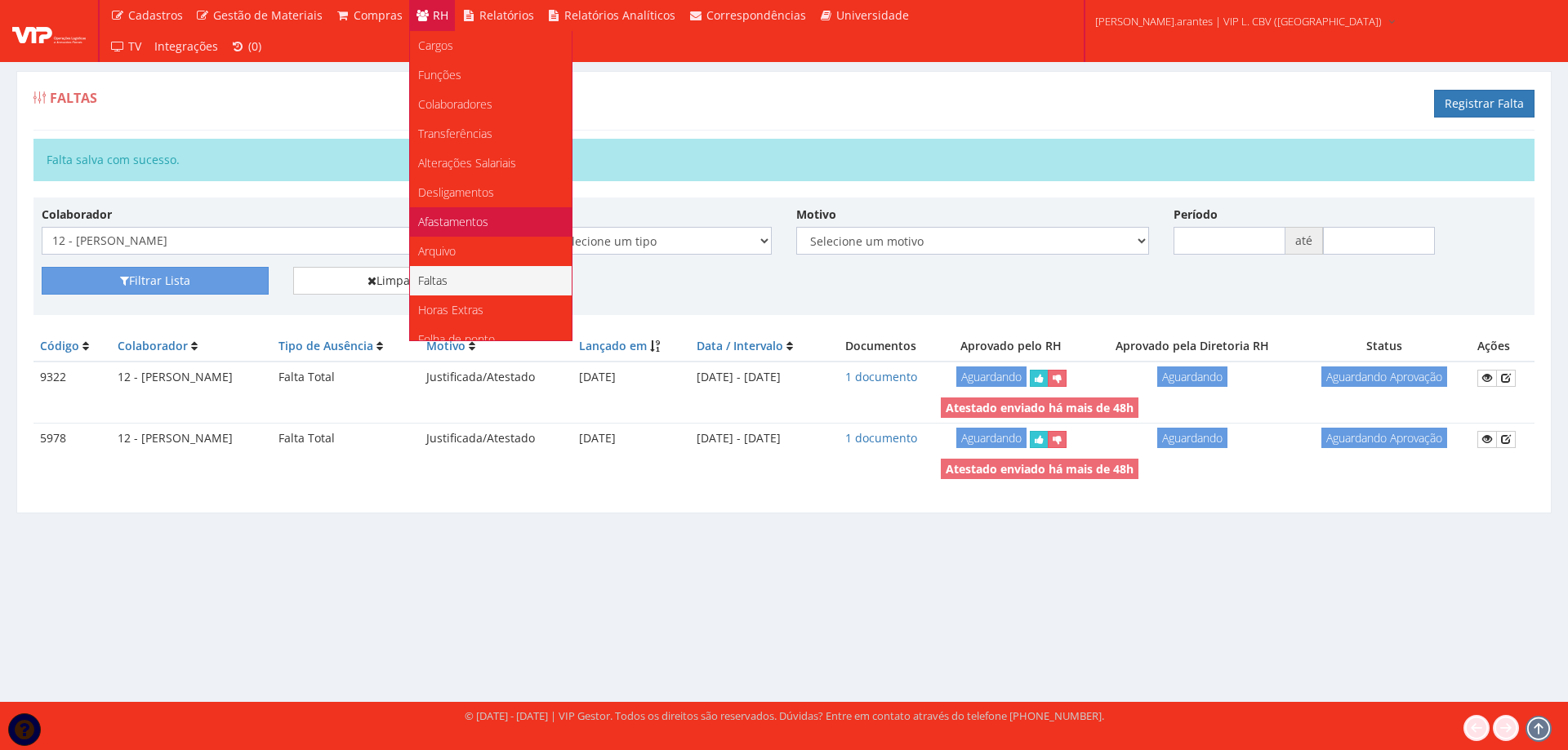
click at [438, 220] on span "Afastamentos" at bounding box center [454, 221] width 70 height 15
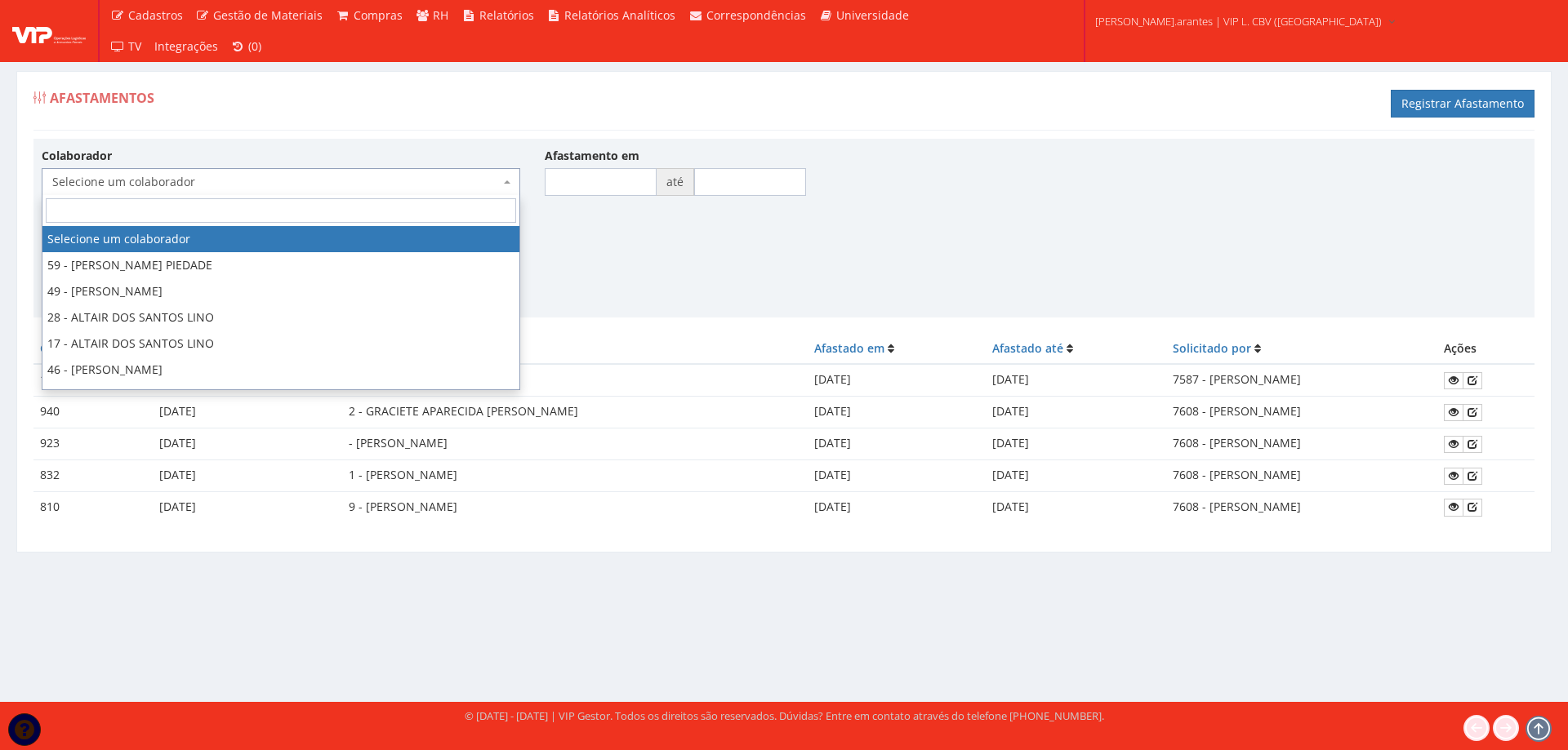
click at [161, 183] on span "Selecione um colaborador" at bounding box center [276, 182] width 448 height 16
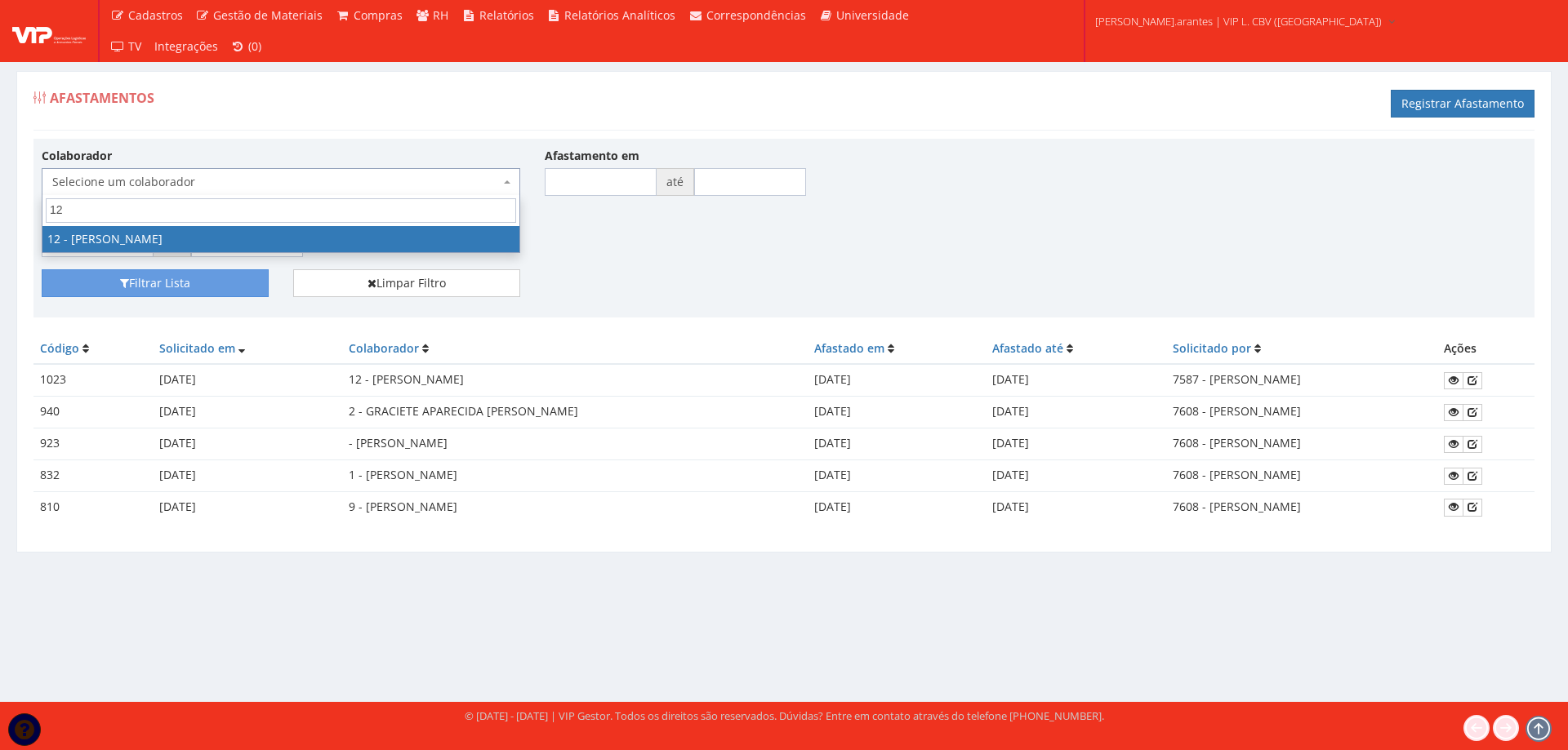
type input "12"
select select "2279"
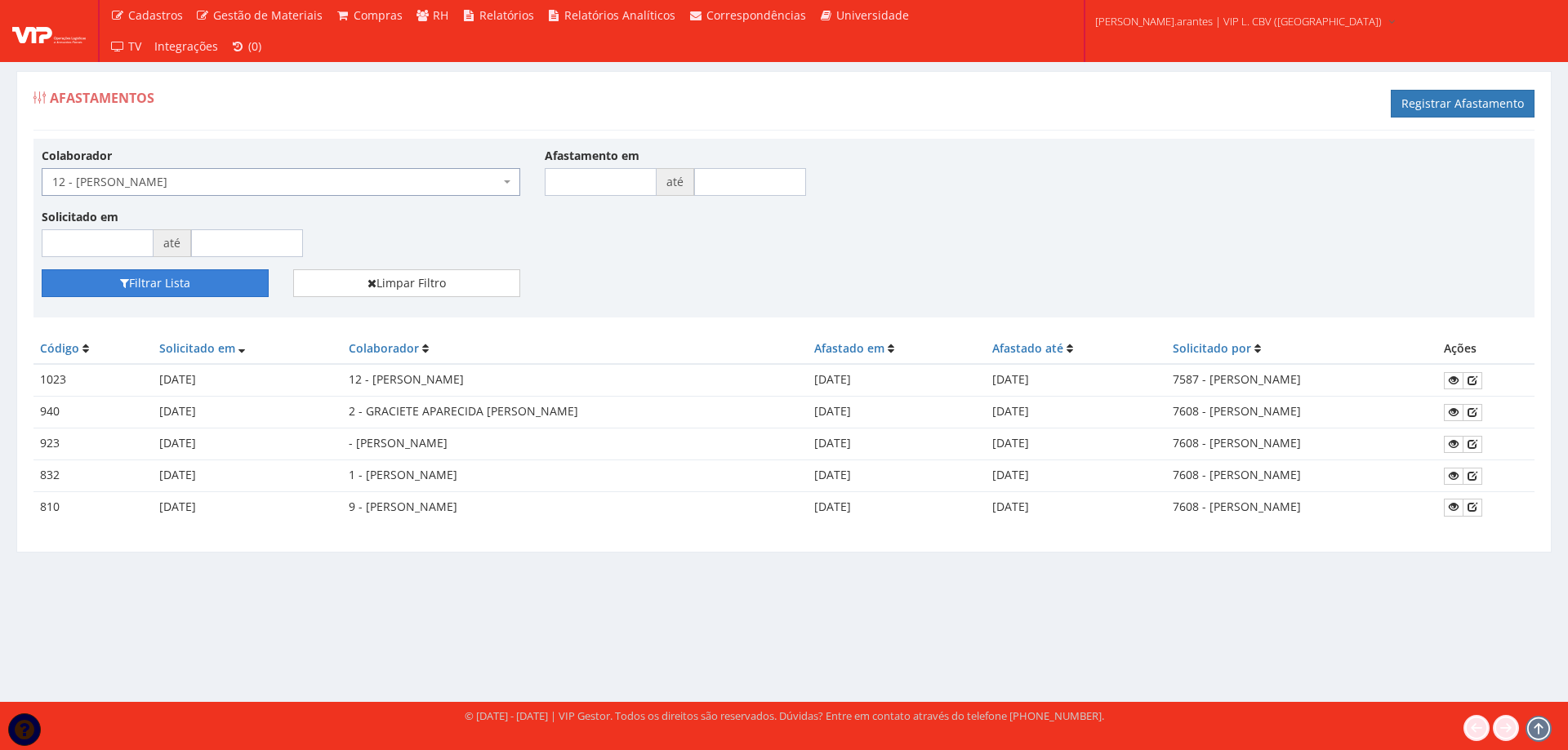
click at [158, 283] on button "Filtrar Lista" at bounding box center [155, 282] width 227 height 28
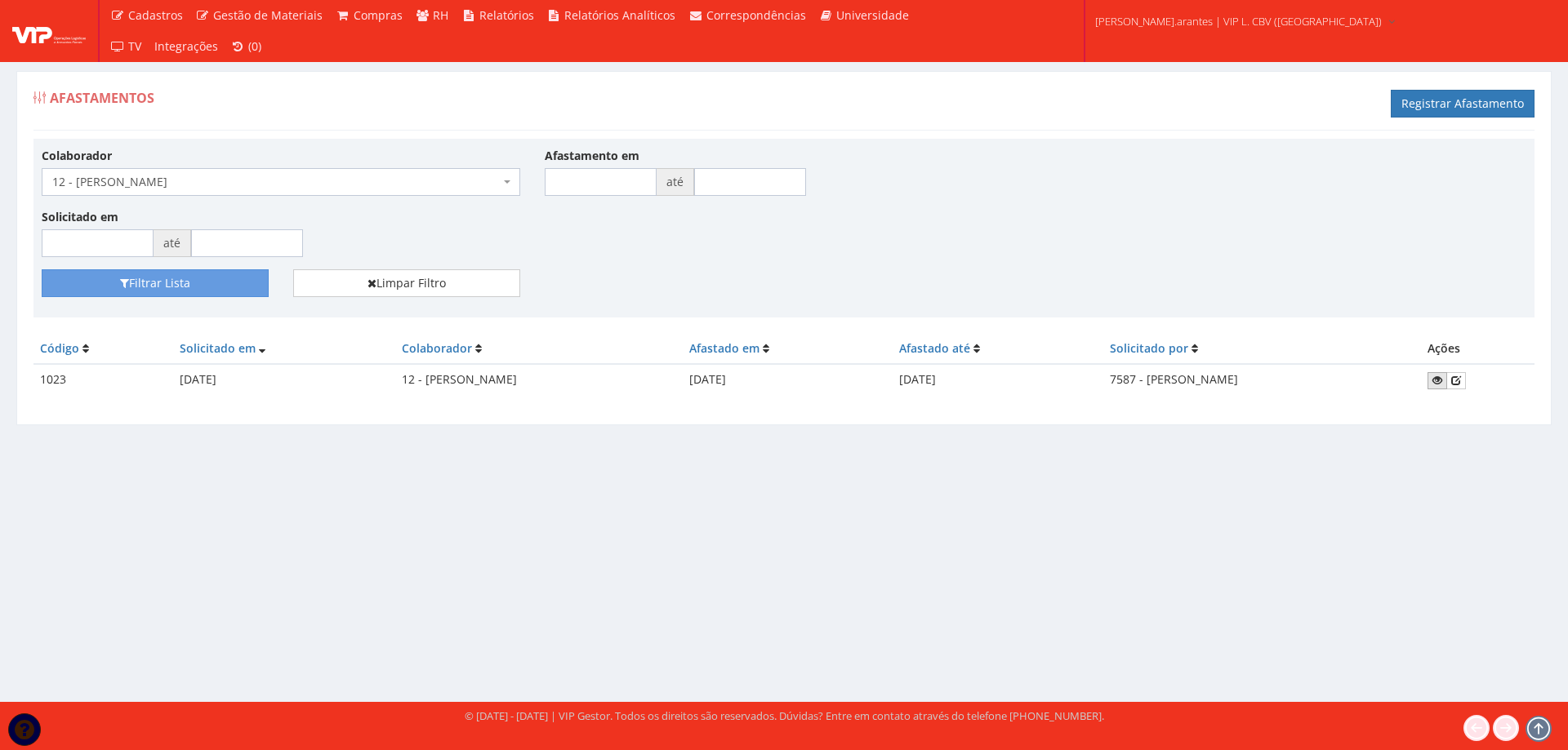
click at [1442, 384] on icon at bounding box center [1438, 380] width 10 height 11
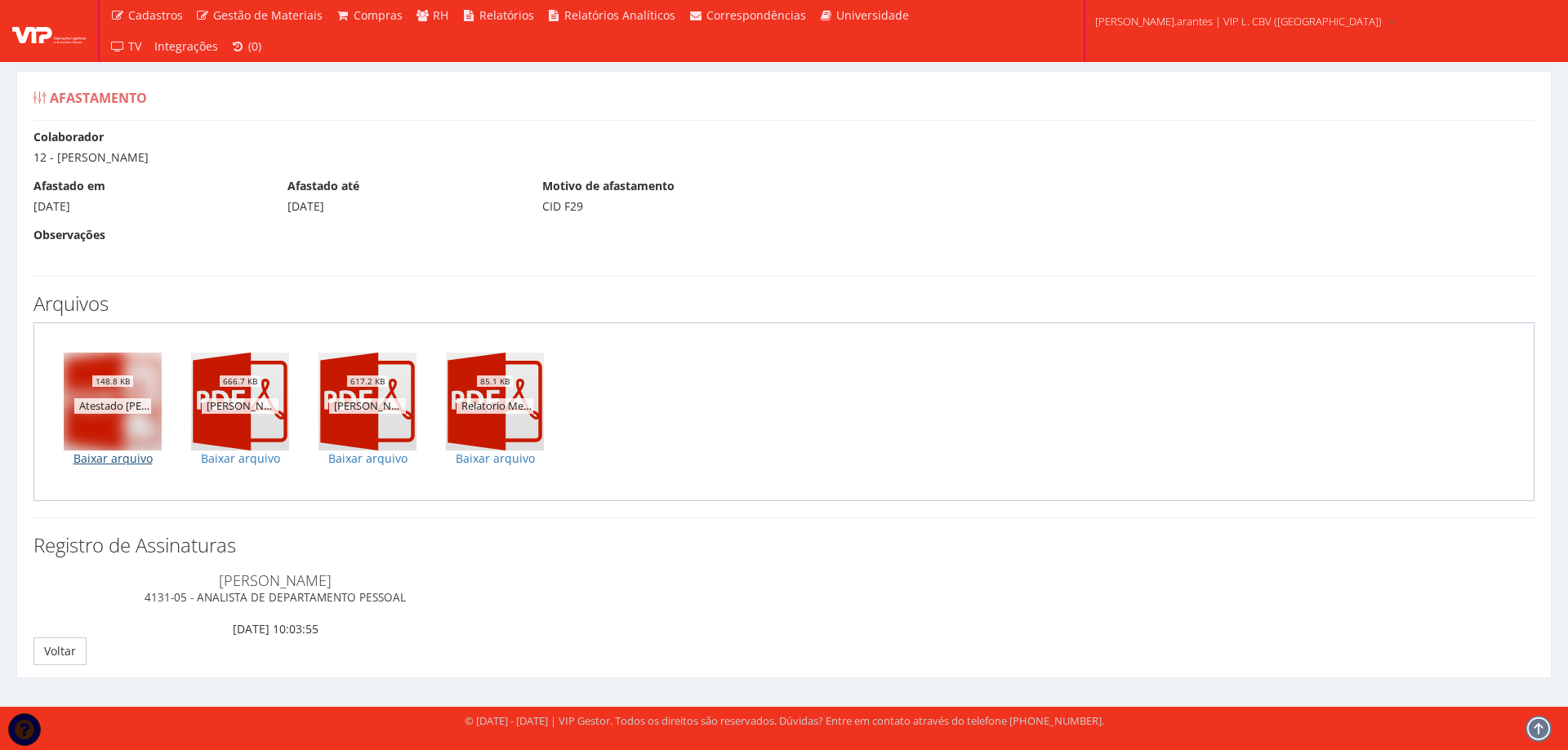
click at [87, 461] on link "Baixar arquivo" at bounding box center [112, 458] width 98 height 16
click at [248, 457] on link "Baixar arquivo" at bounding box center [240, 458] width 98 height 16
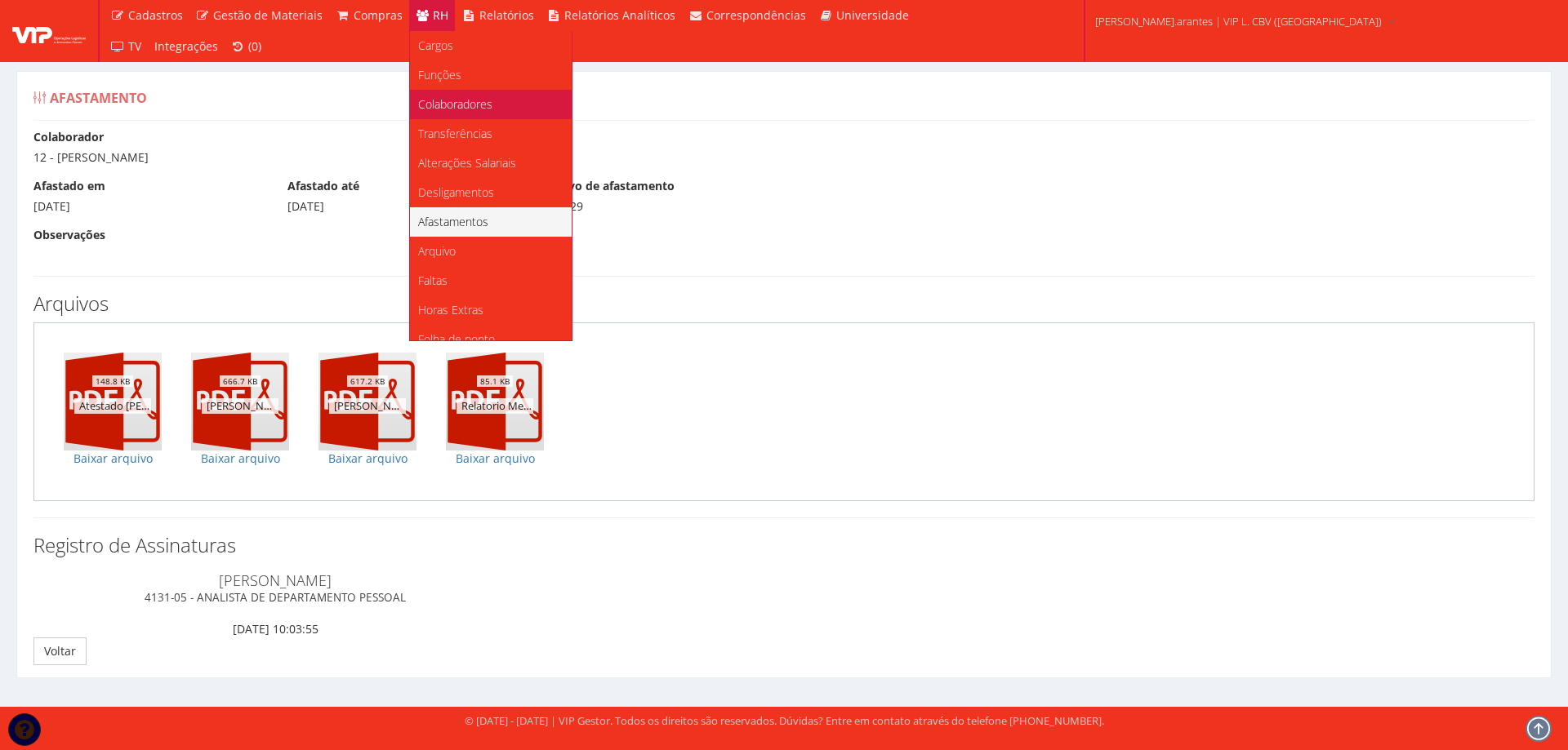
click at [442, 98] on span "Colaboradores" at bounding box center [455, 104] width 74 height 15
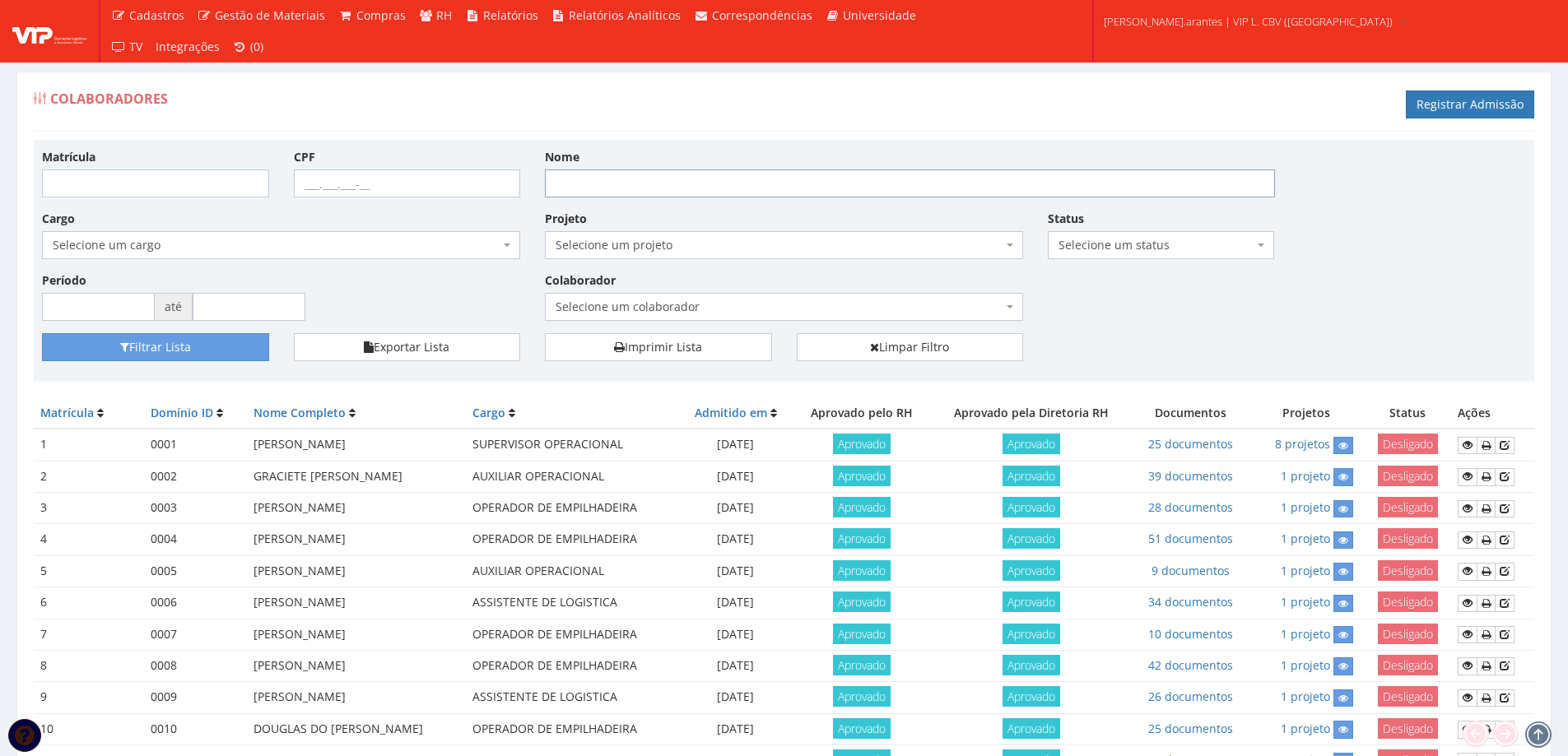
click at [644, 180] on input "Nome" at bounding box center [911, 183] width 730 height 28
click at [598, 303] on span "Selecione um colaborador" at bounding box center [779, 307] width 447 height 16
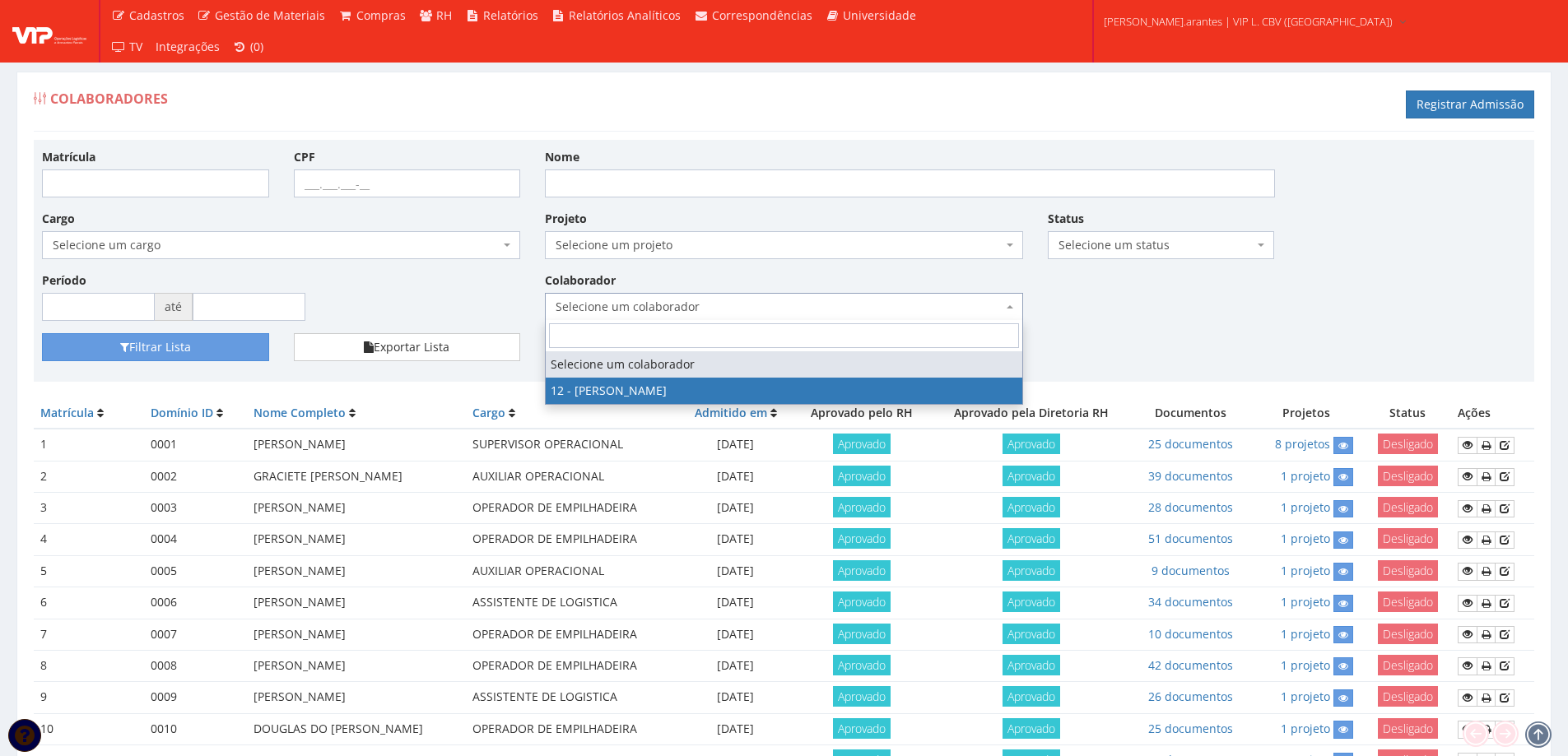
select select "2279"
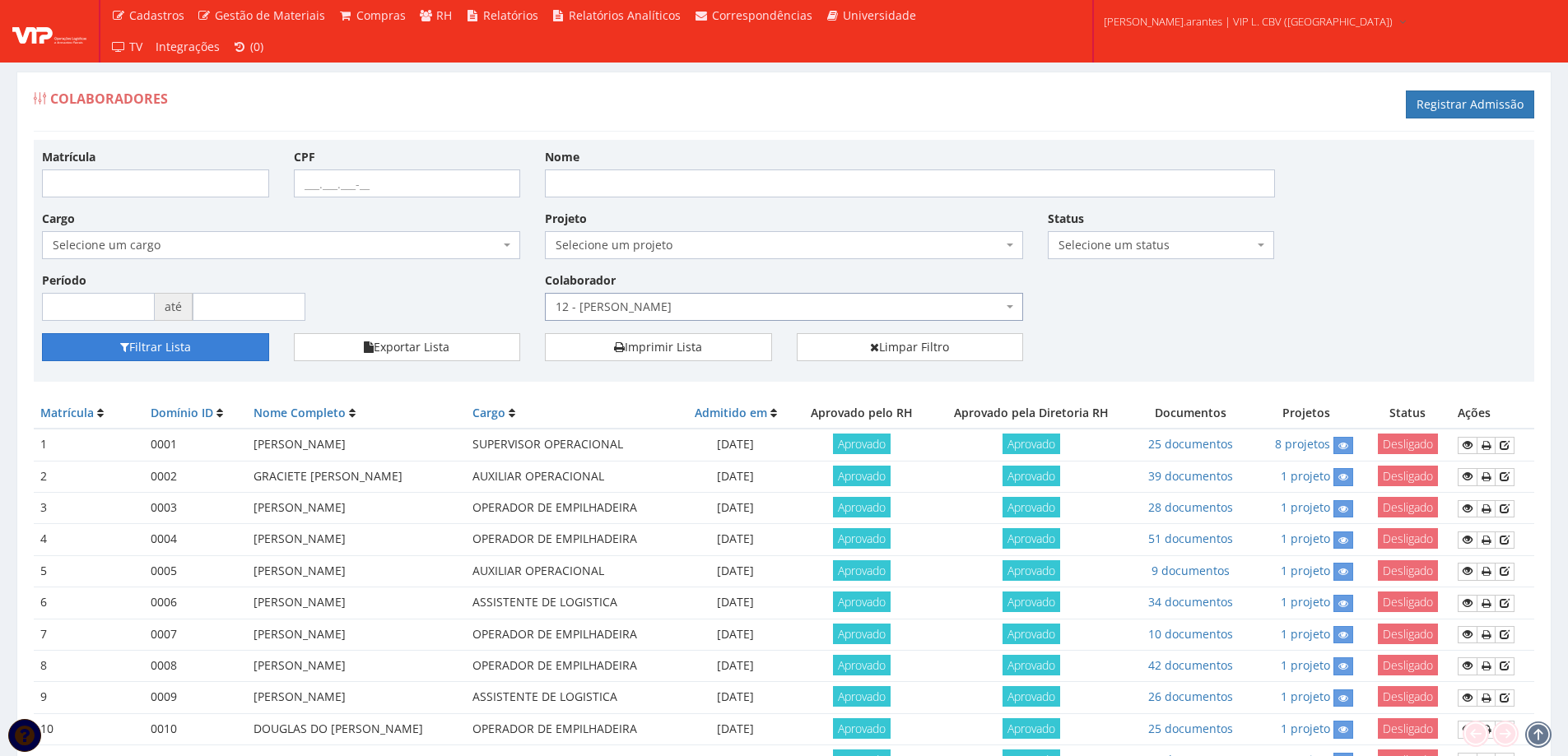
click at [190, 342] on button "Filtrar Lista" at bounding box center [155, 347] width 227 height 28
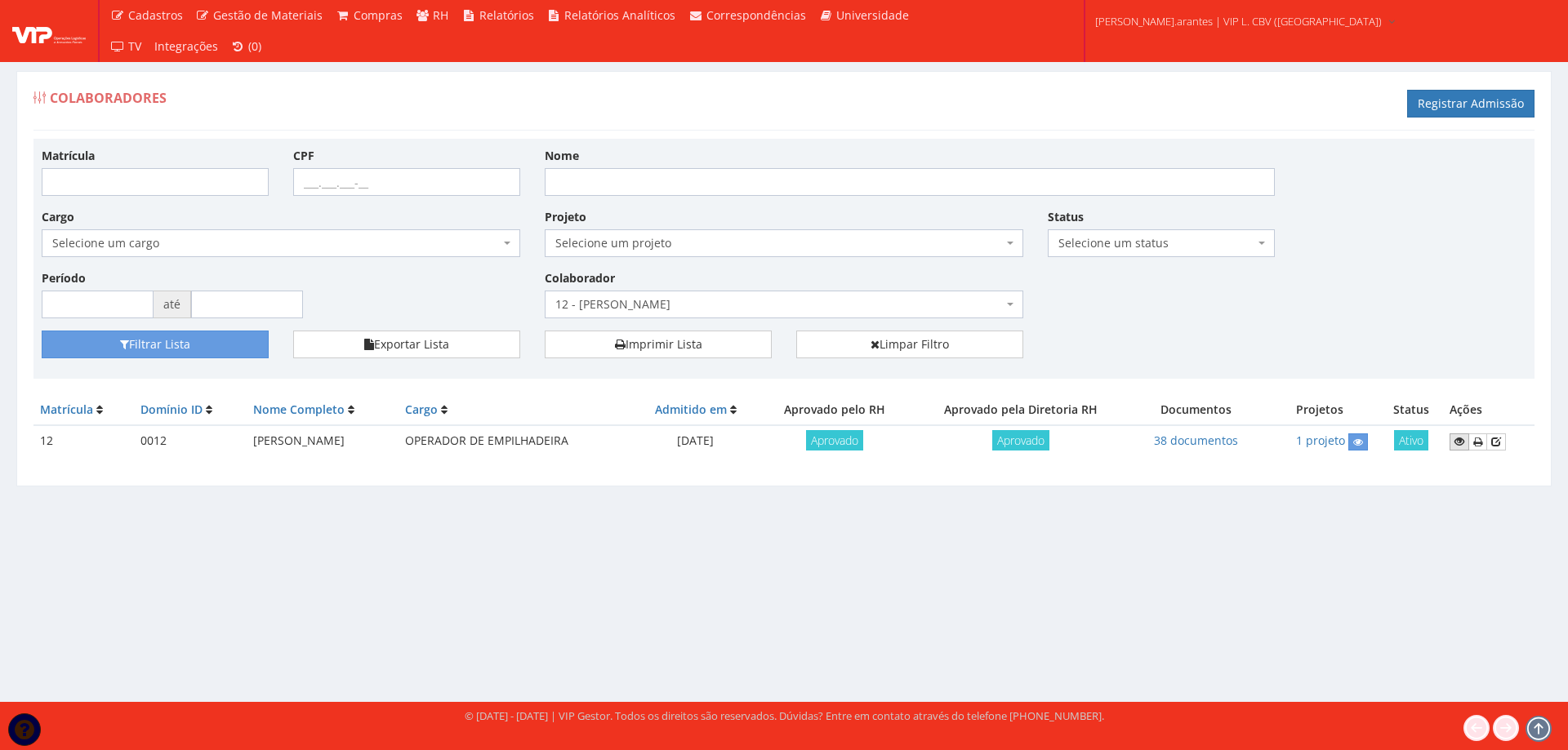
click at [1461, 440] on icon at bounding box center [1460, 442] width 10 height 11
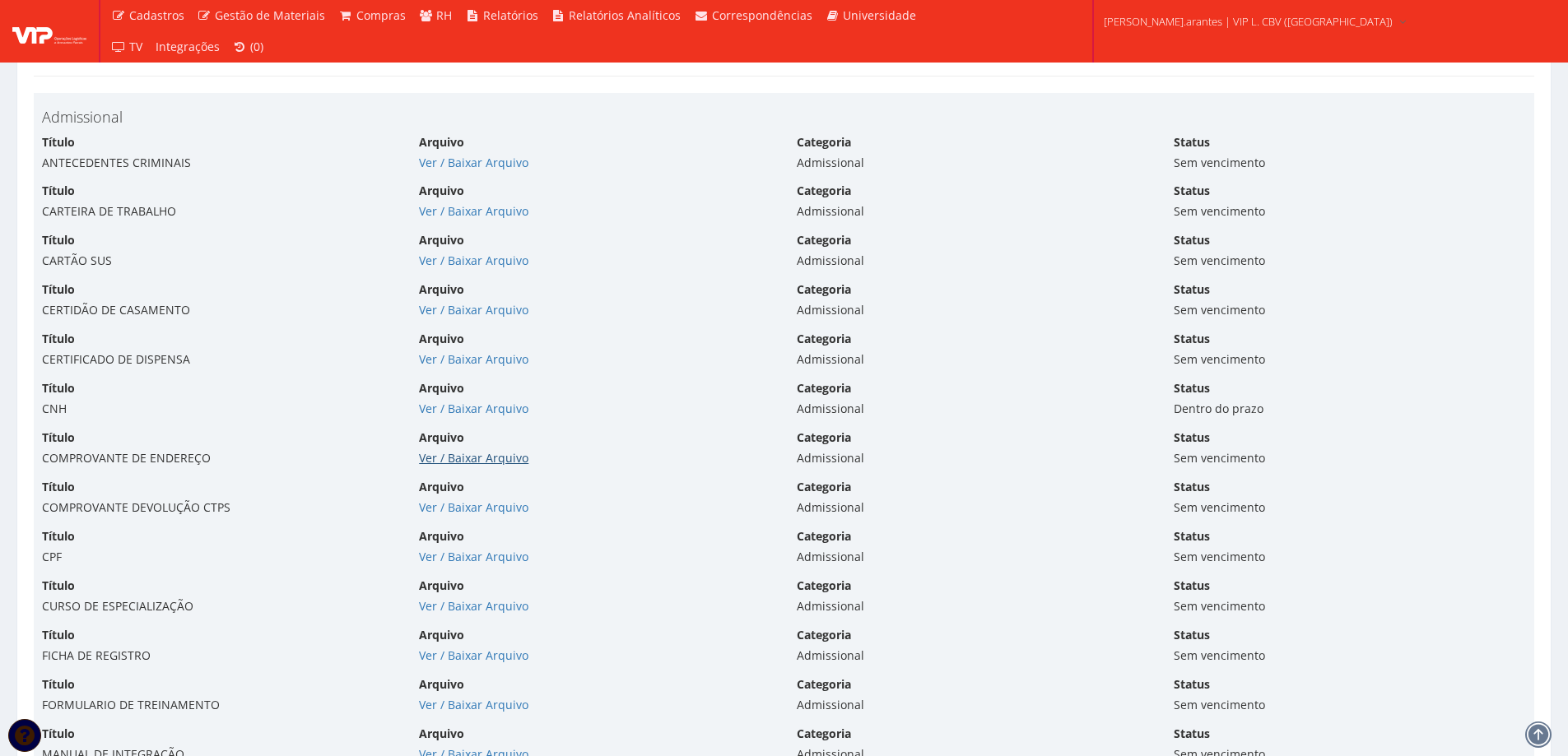
scroll to position [3375, 0]
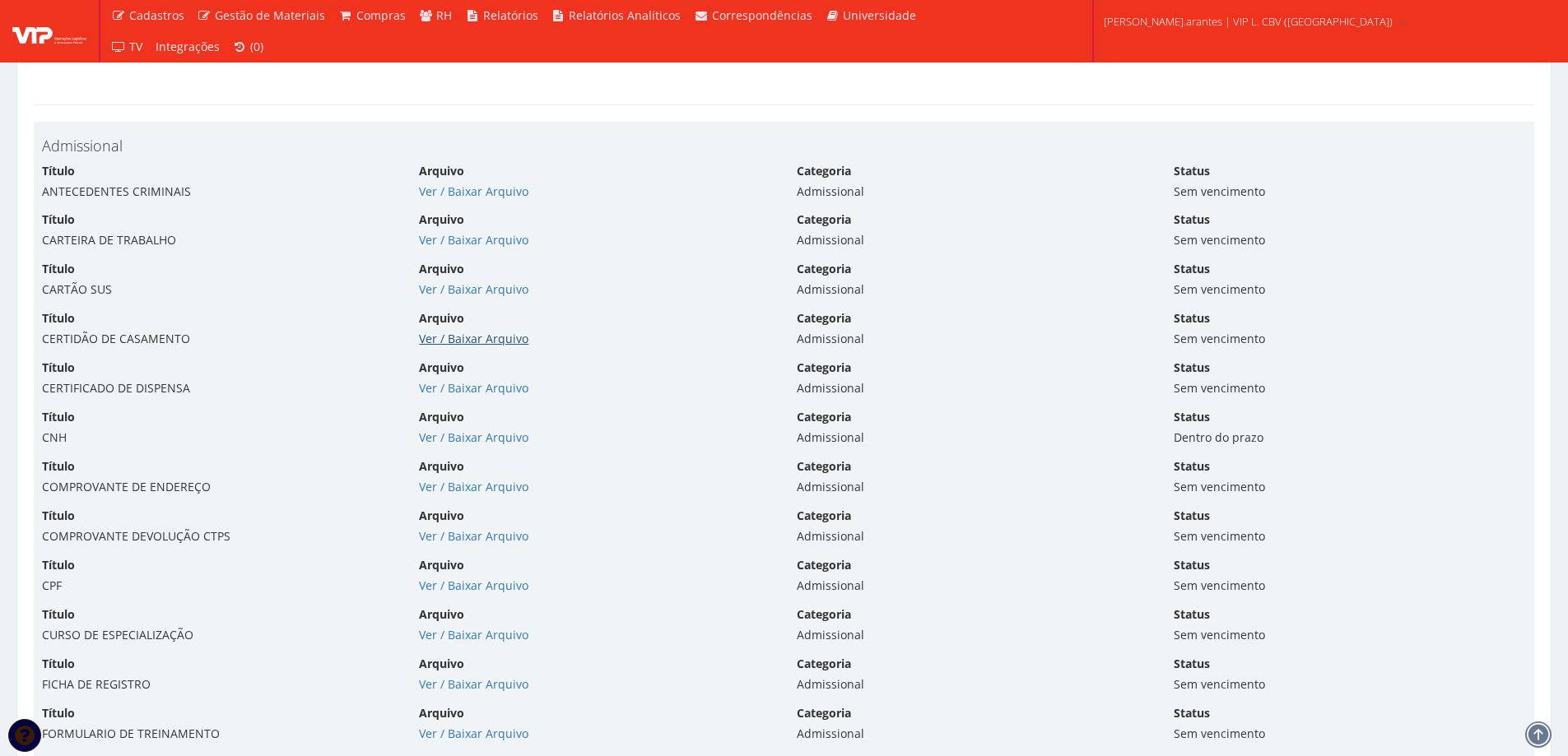
click at [470, 345] on link "Ver / Baixar Arquivo" at bounding box center [473, 338] width 109 height 15
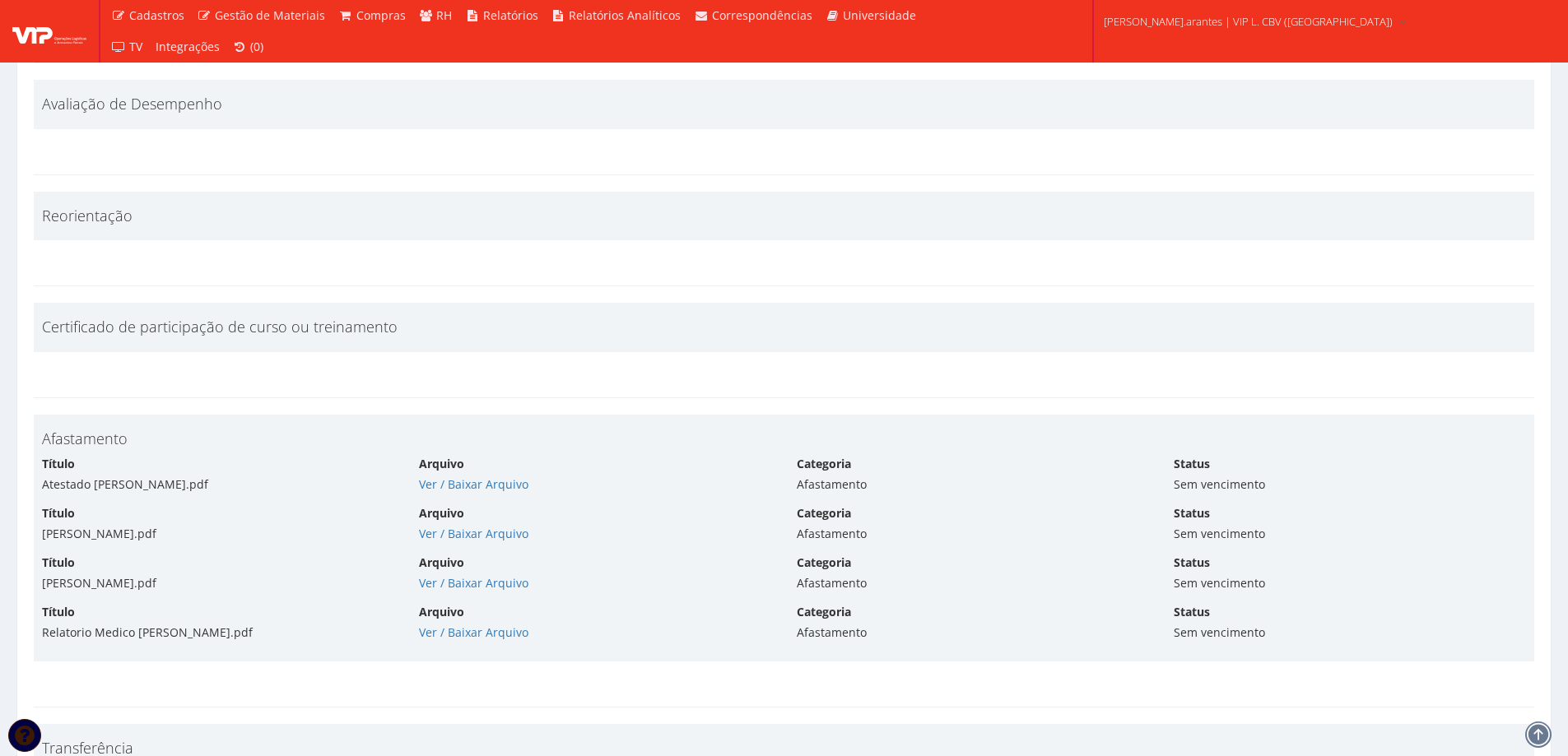
scroll to position [6748, 0]
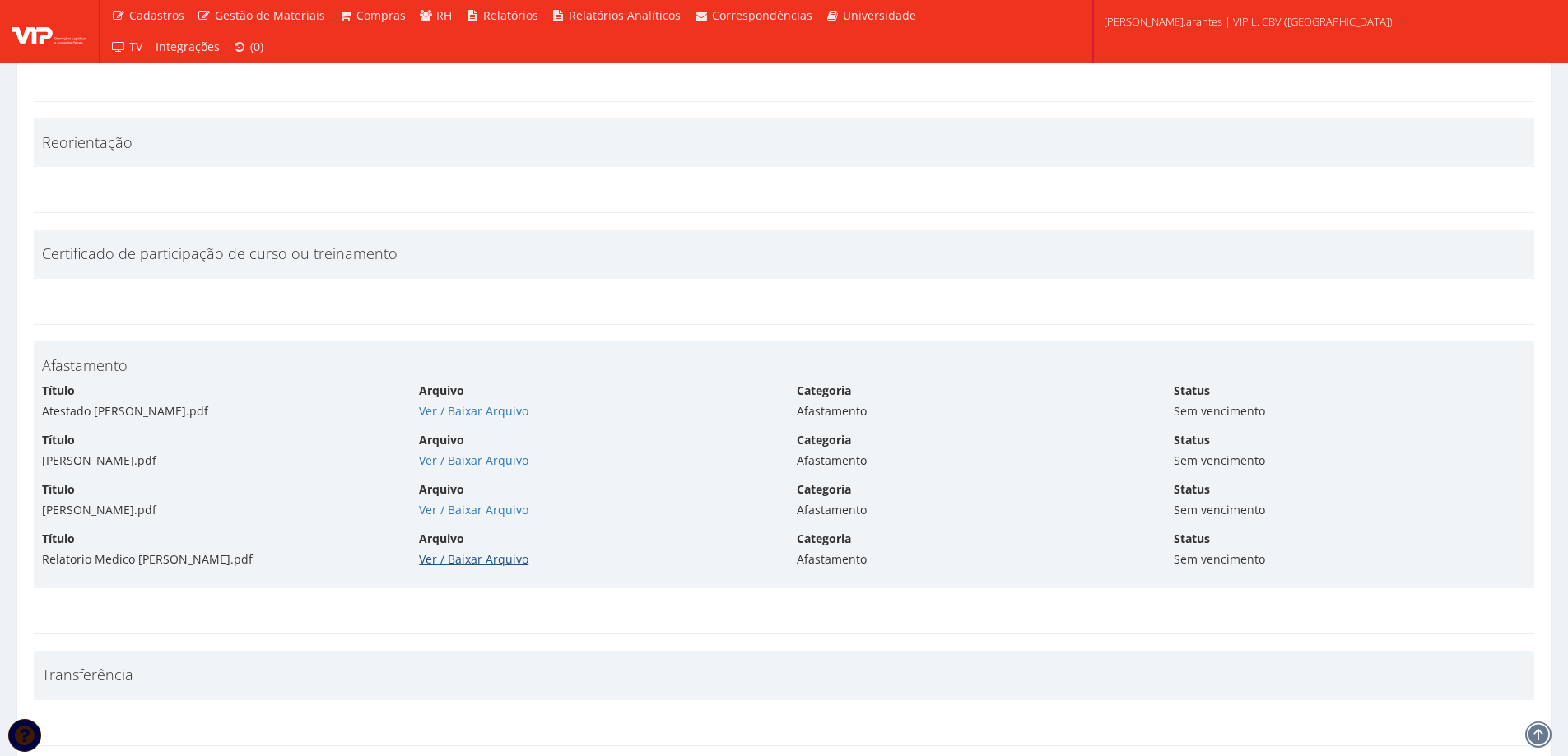
click at [499, 565] on link "Ver / Baixar Arquivo" at bounding box center [473, 559] width 109 height 15
click at [453, 508] on link "Ver / Baixar Arquivo" at bounding box center [473, 510] width 109 height 15
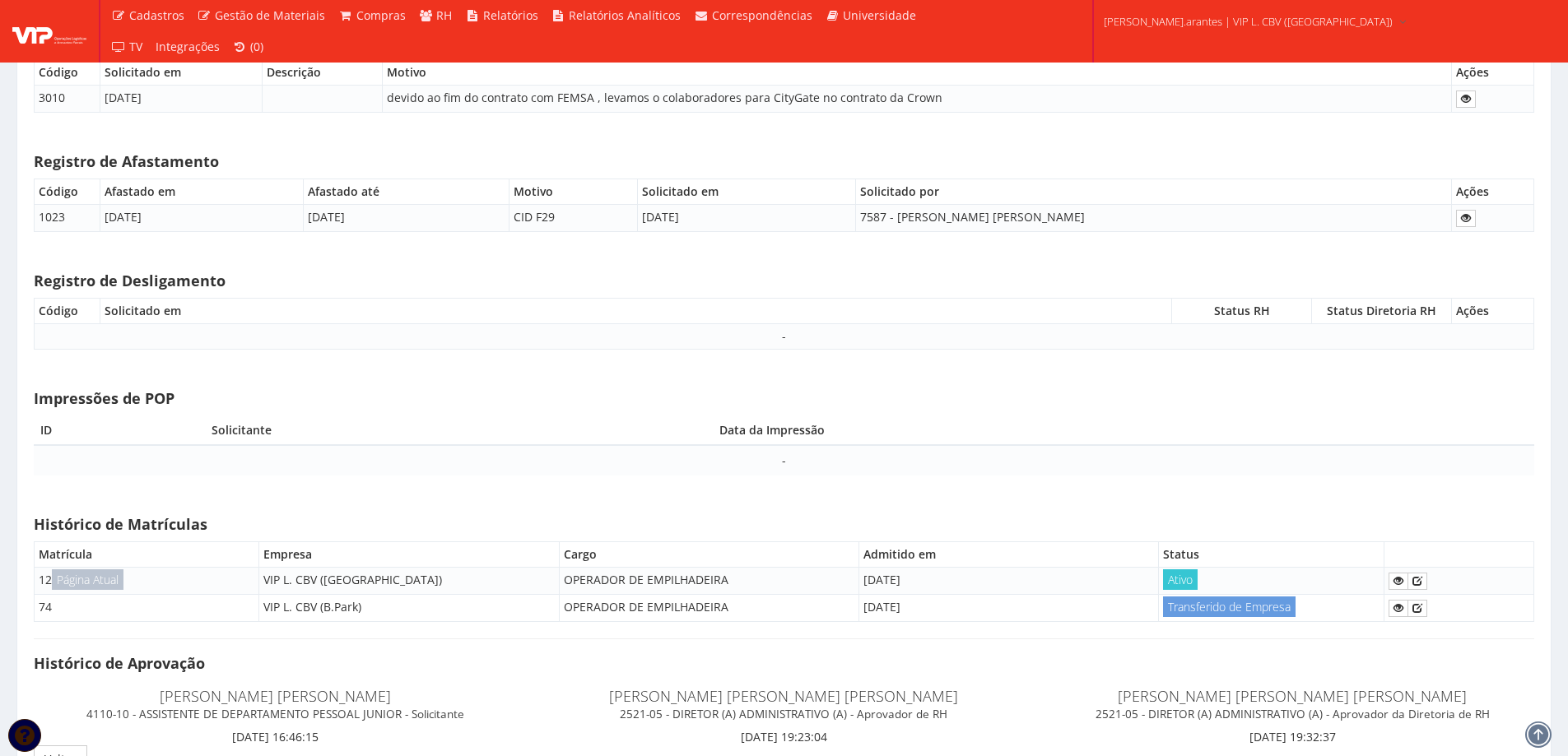
scroll to position [9716, 0]
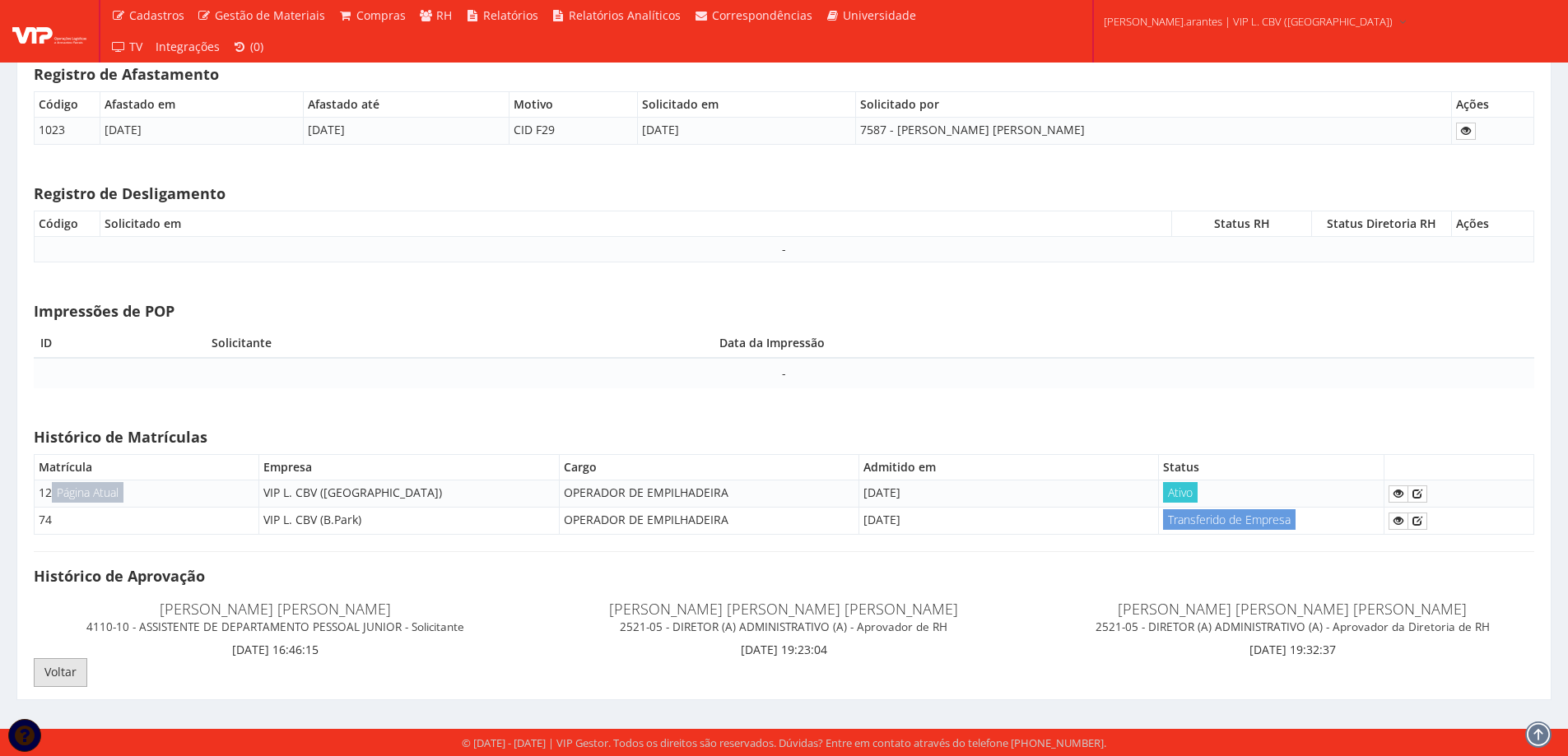
click at [60, 668] on link "Voltar" at bounding box center [60, 672] width 54 height 28
